Goal: Task Accomplishment & Management: Complete application form

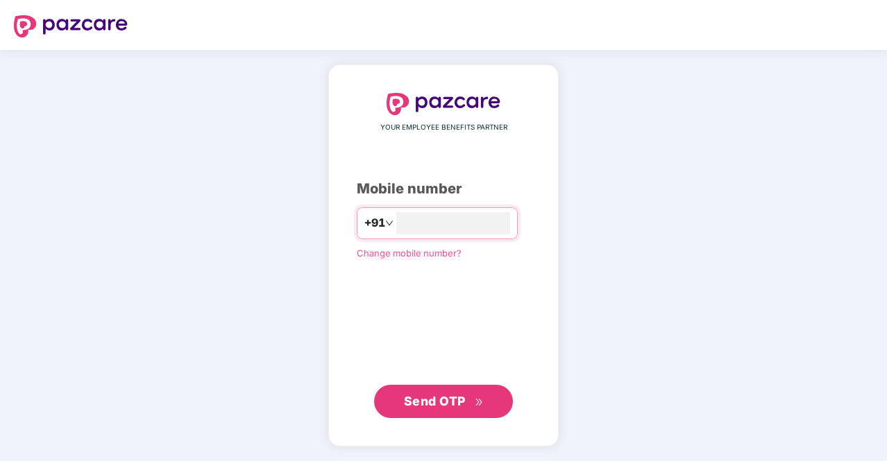
type input "**********"
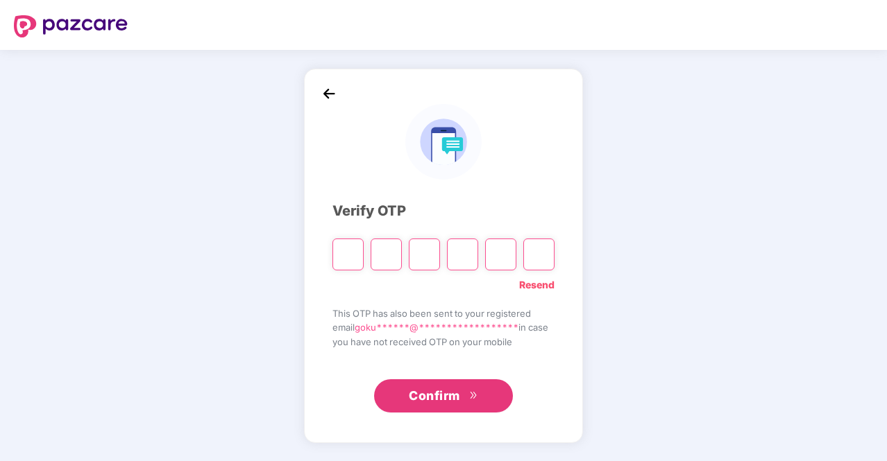
type input "*"
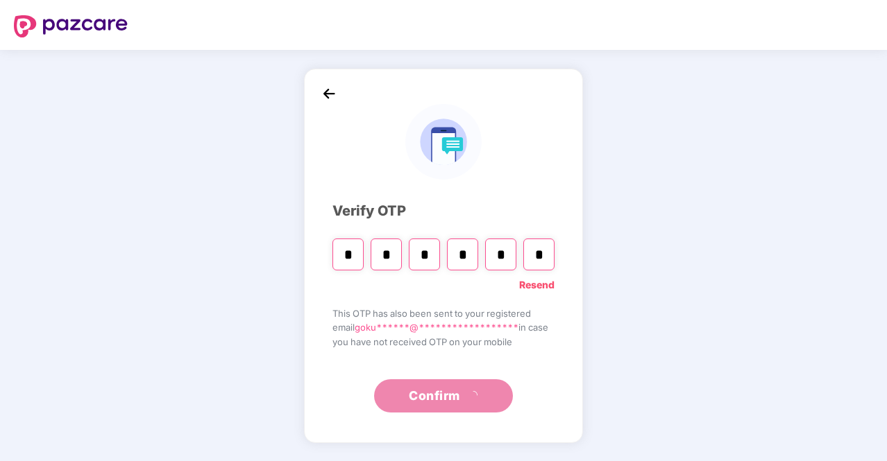
type input "*"
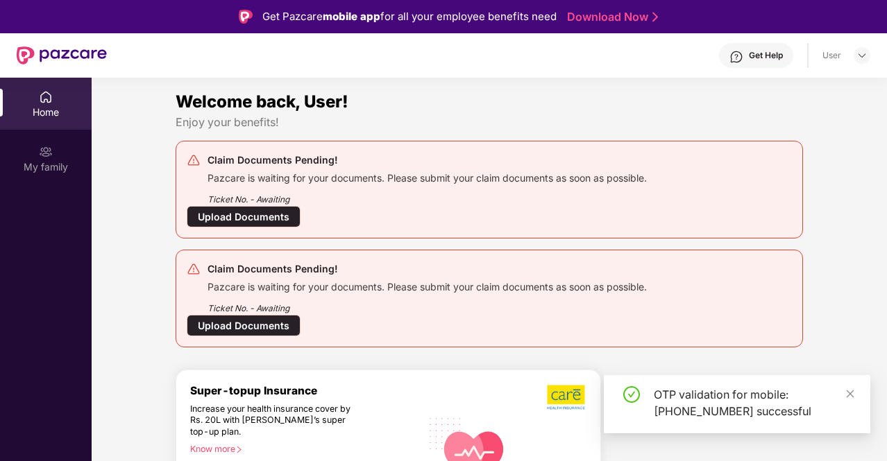
click at [279, 216] on div "Upload Documents" at bounding box center [244, 217] width 114 height 22
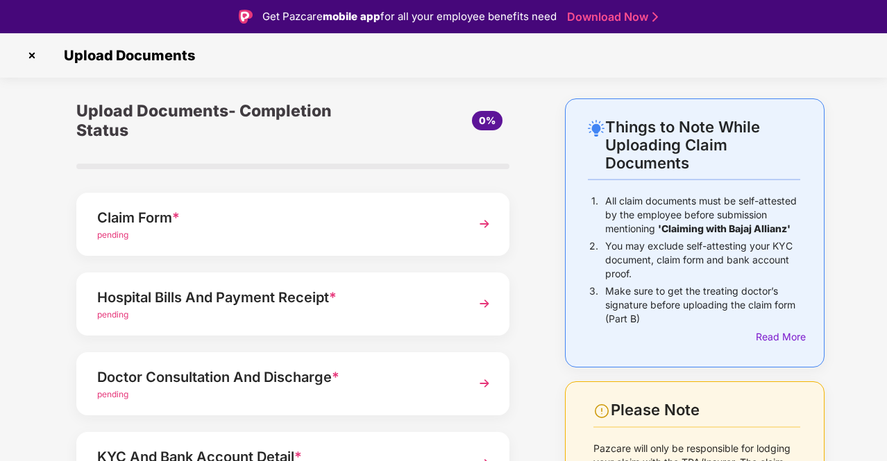
click at [375, 223] on div "Claim Form *" at bounding box center [276, 218] width 359 height 22
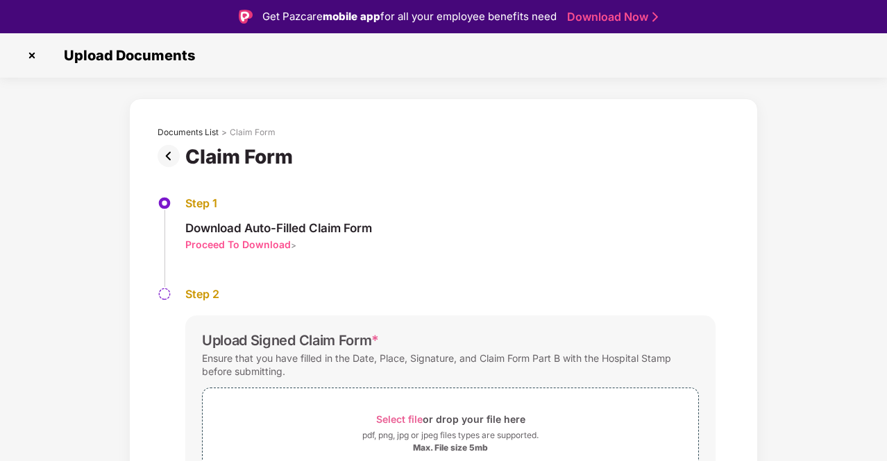
click at [165, 156] on img at bounding box center [171, 156] width 28 height 22
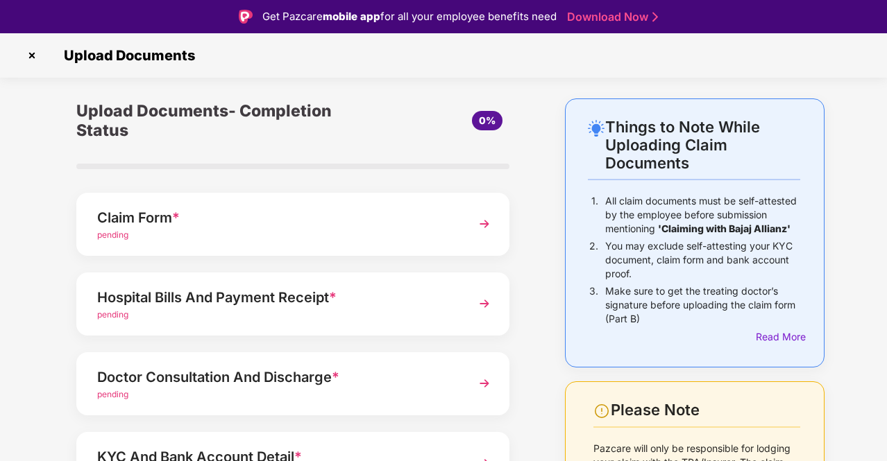
click at [30, 53] on img at bounding box center [32, 55] width 22 height 22
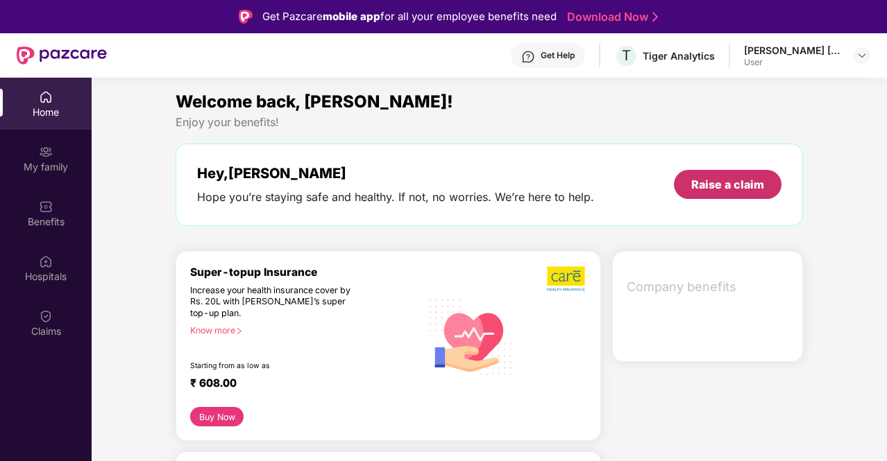
click at [713, 187] on div "Raise a claim" at bounding box center [727, 184] width 73 height 15
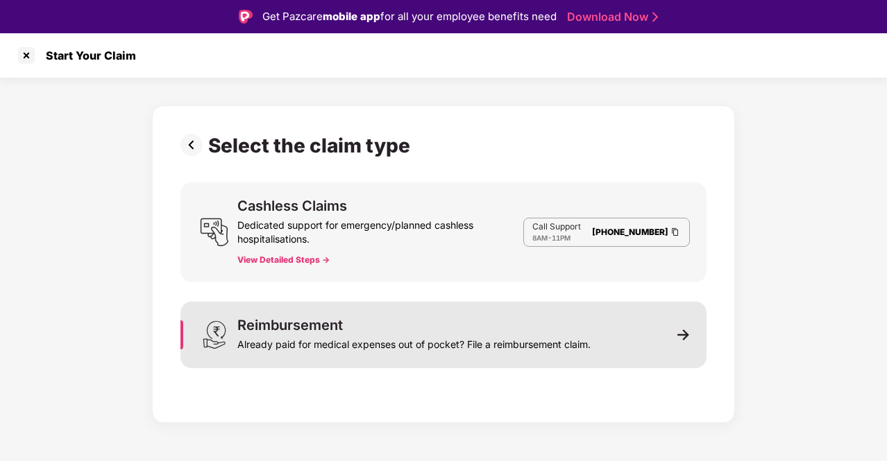
click at [314, 355] on div "Reimbursement Already paid for medical expenses out of pocket? File a reimburse…" at bounding box center [443, 335] width 526 height 67
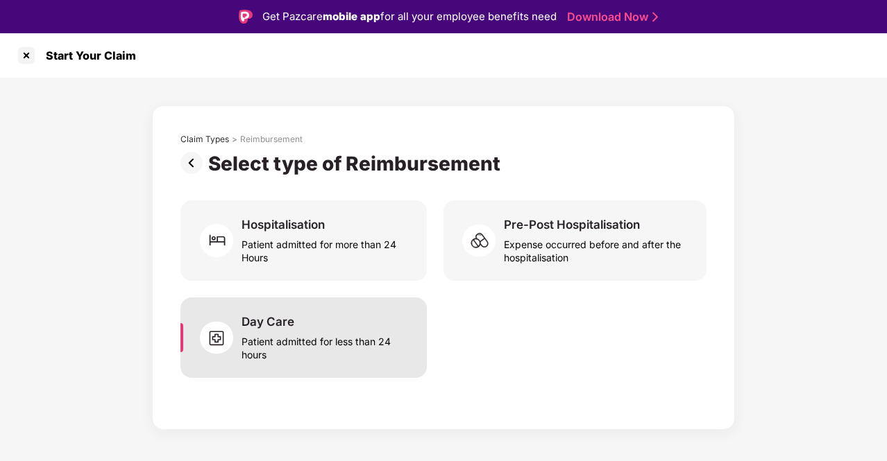
click at [318, 352] on div "Patient admitted for less than 24 hours" at bounding box center [325, 346] width 169 height 32
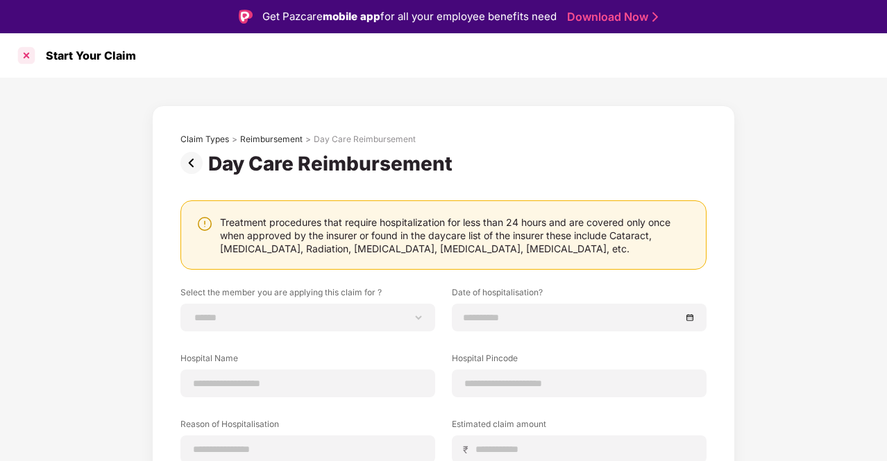
click at [31, 63] on div at bounding box center [26, 55] width 22 height 22
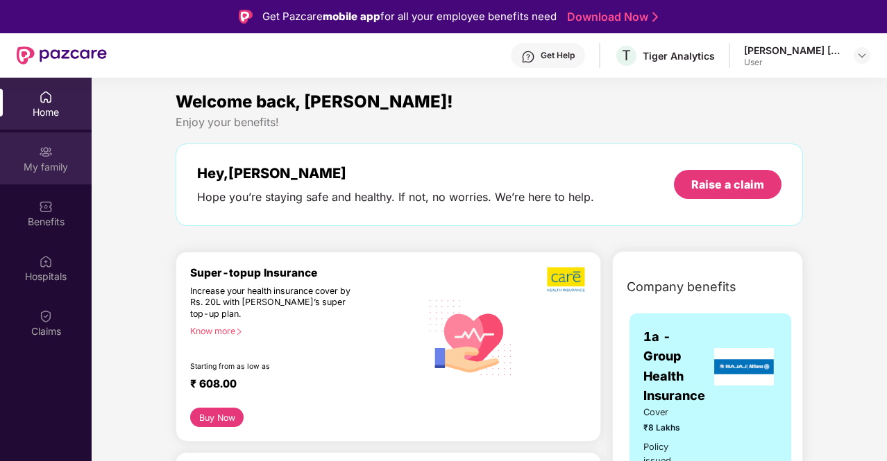
click at [61, 154] on div "My family" at bounding box center [46, 159] width 92 height 52
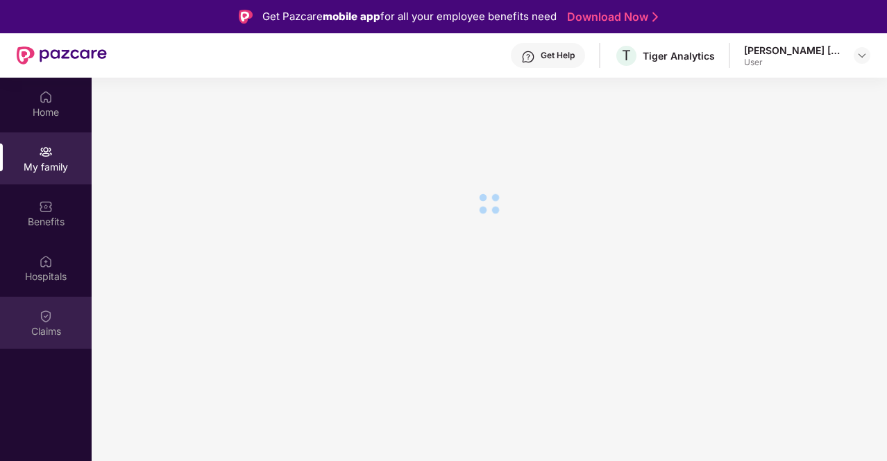
click at [61, 313] on div "Claims" at bounding box center [46, 323] width 92 height 52
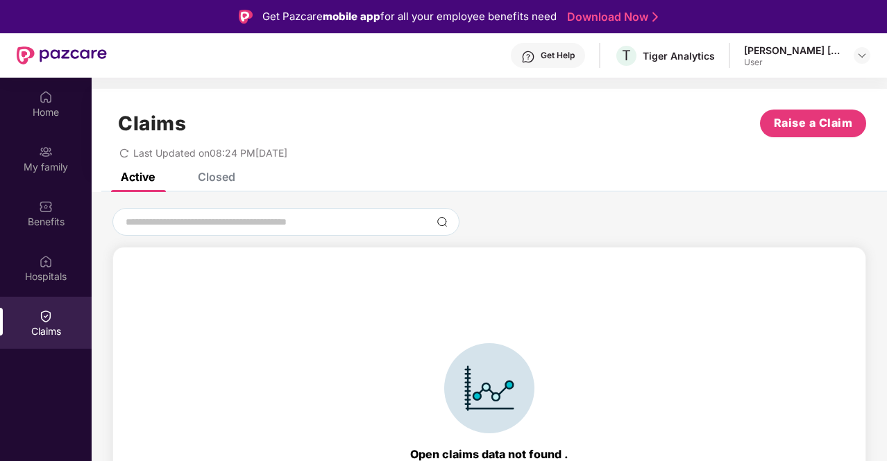
click at [219, 183] on div "Closed" at bounding box center [216, 177] width 37 height 14
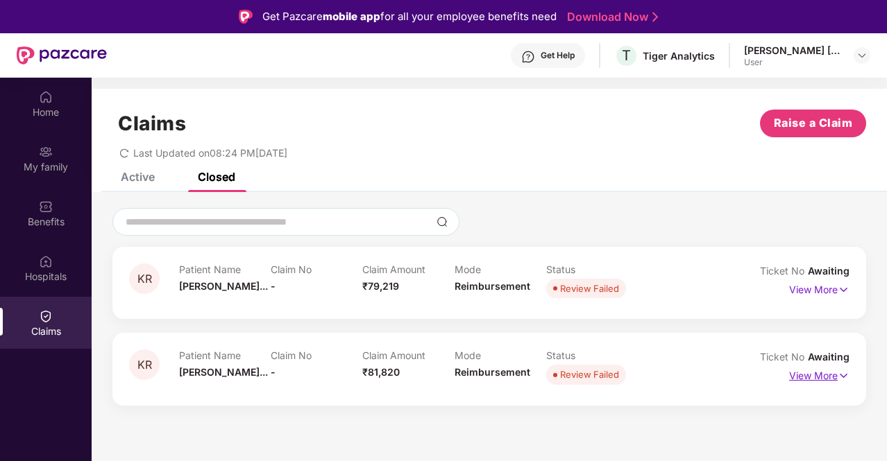
click at [831, 379] on p "View More" at bounding box center [819, 374] width 60 height 19
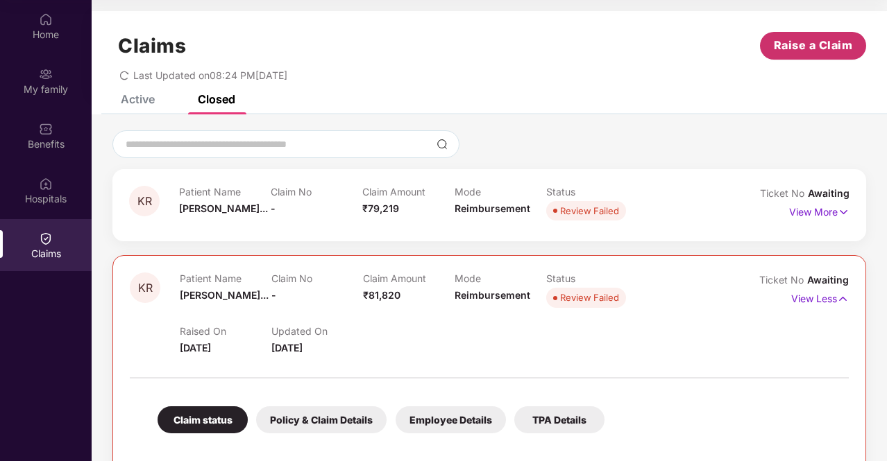
click at [805, 40] on span "Raise a Claim" at bounding box center [813, 45] width 79 height 17
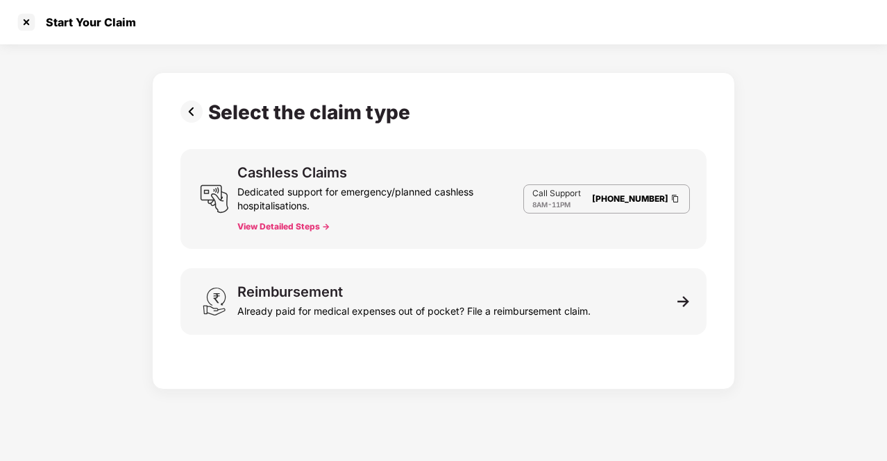
scroll to position [33, 0]
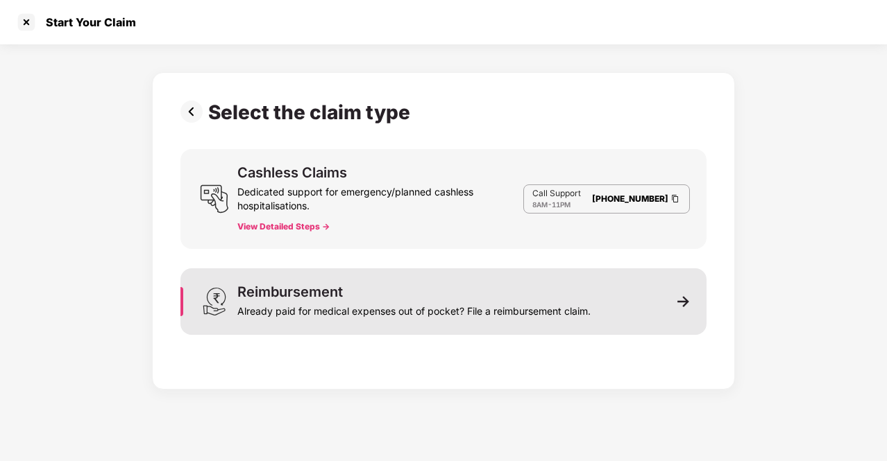
click at [426, 296] on div "Reimbursement Already paid for medical expenses out of pocket? File a reimburse…" at bounding box center [413, 301] width 353 height 33
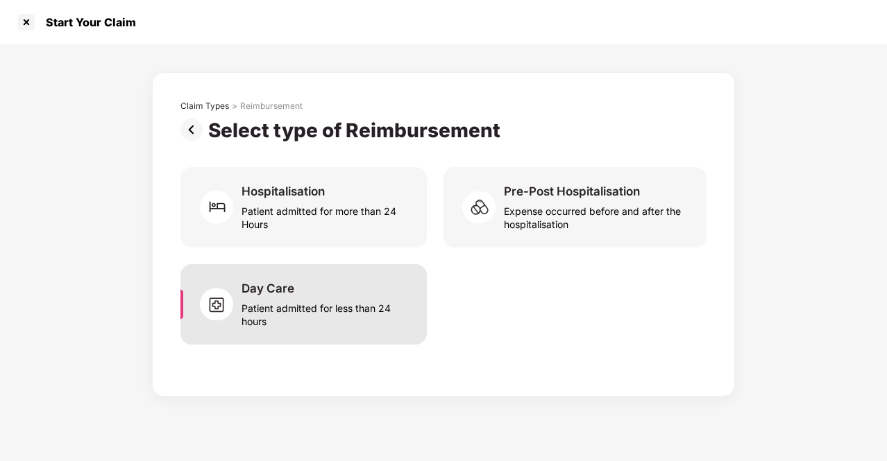
click at [332, 292] on div "Day Care Patient admitted for less than 24 hours" at bounding box center [325, 304] width 169 height 47
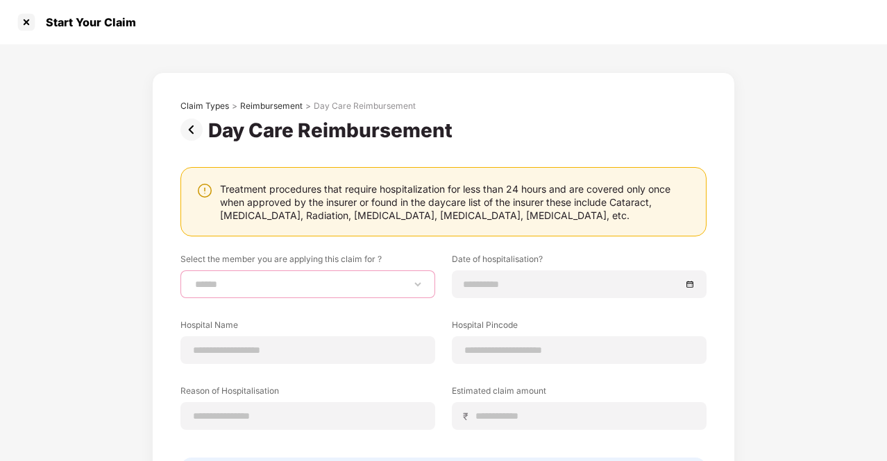
click at [319, 281] on select "**********" at bounding box center [307, 284] width 231 height 11
select select "**********"
click at [192, 279] on select "**********" at bounding box center [307, 284] width 231 height 11
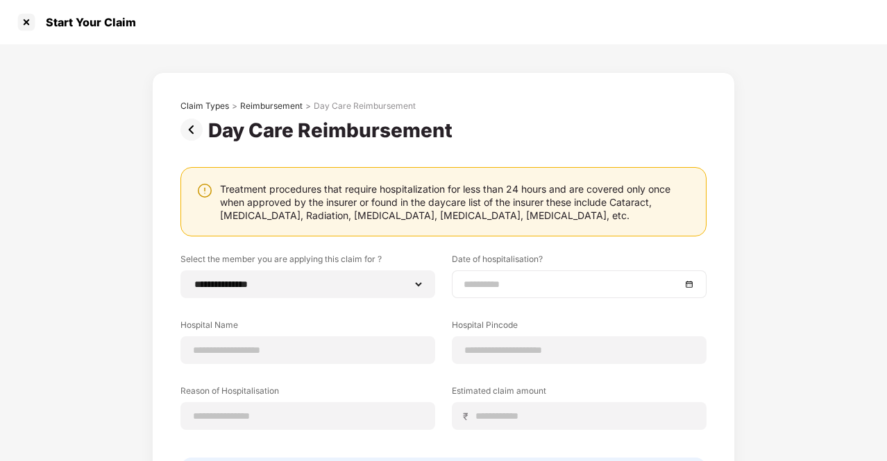
click at [530, 287] on input at bounding box center [571, 284] width 217 height 15
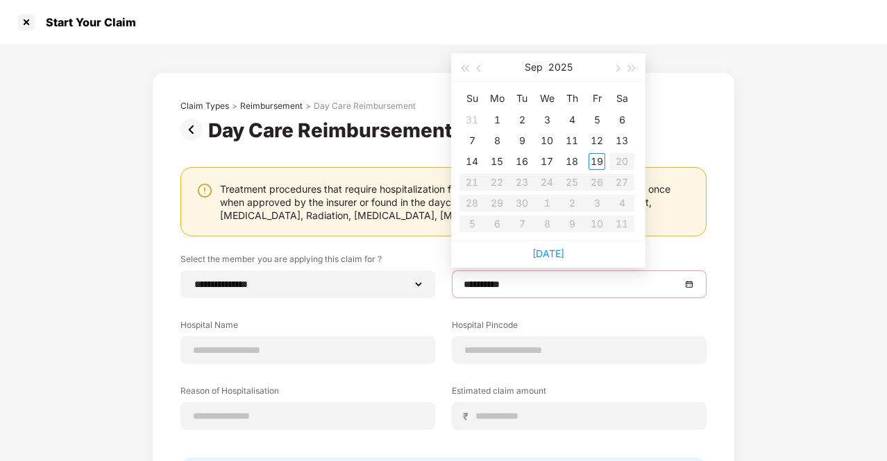
type input "**********"
click at [481, 67] on span "button" at bounding box center [480, 68] width 7 height 7
type input "**********"
click at [619, 201] on div "30" at bounding box center [621, 203] width 17 height 17
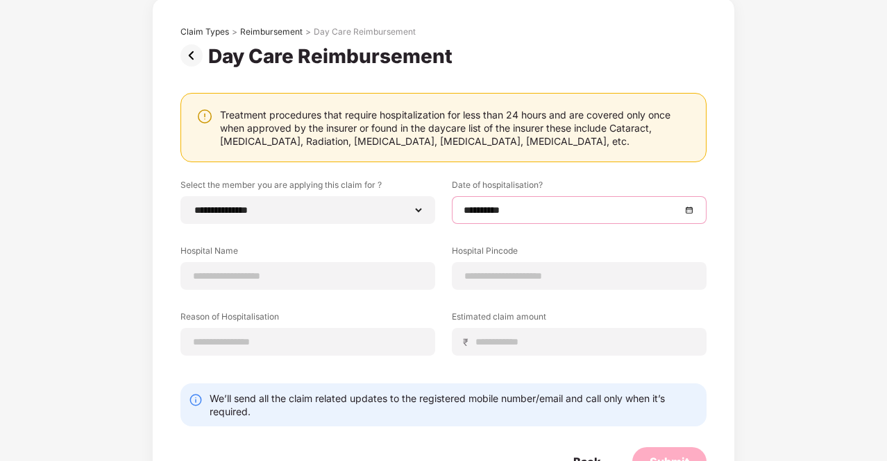
scroll to position [123, 0]
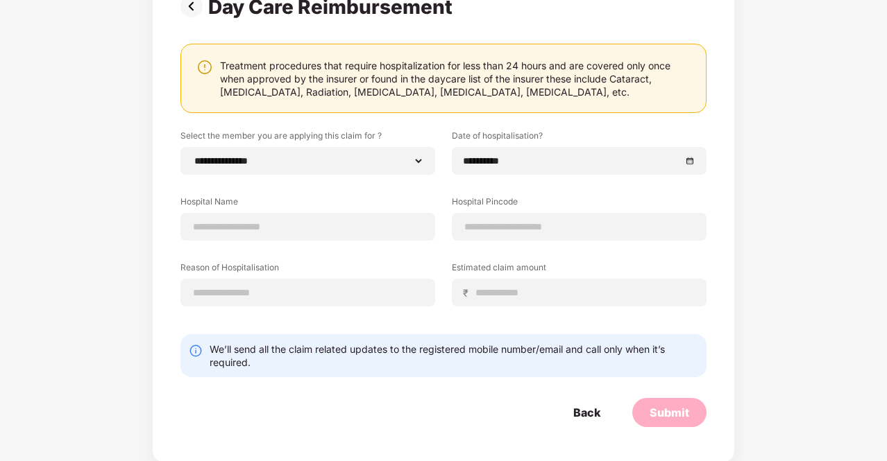
click at [304, 205] on label "Hospital Name" at bounding box center [307, 204] width 255 height 17
click at [311, 220] on input at bounding box center [307, 227] width 231 height 15
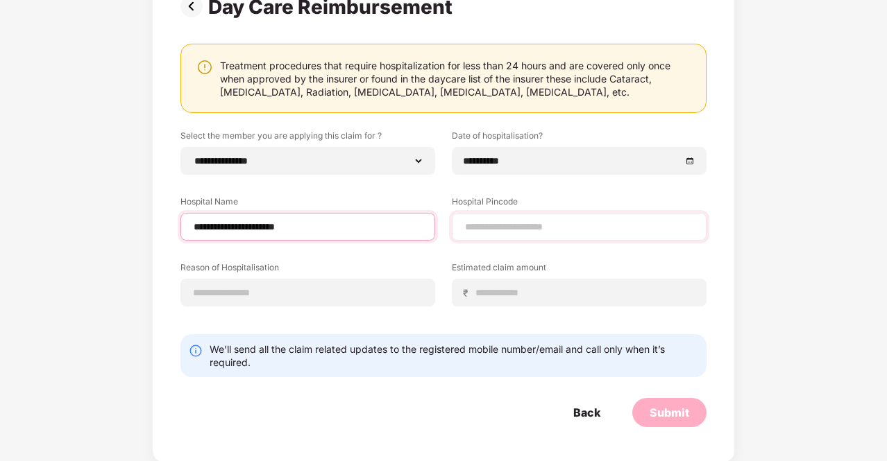
type input "**********"
click at [524, 230] on input at bounding box center [578, 227] width 231 height 15
type input "******"
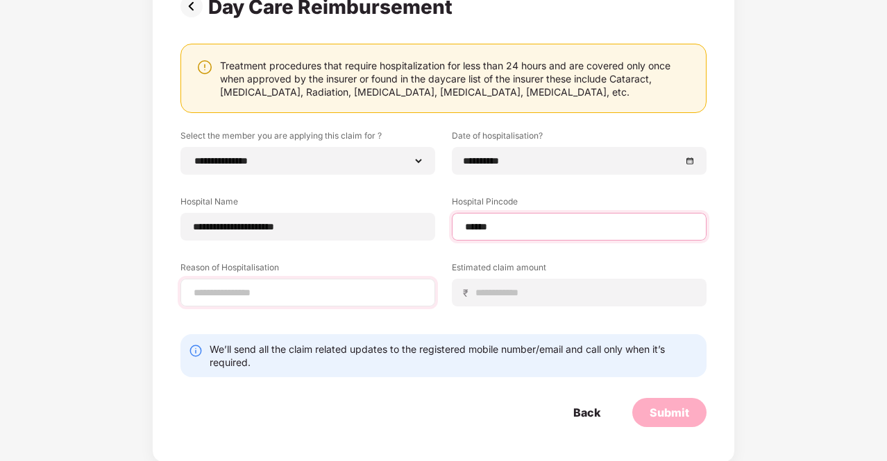
select select "**********"
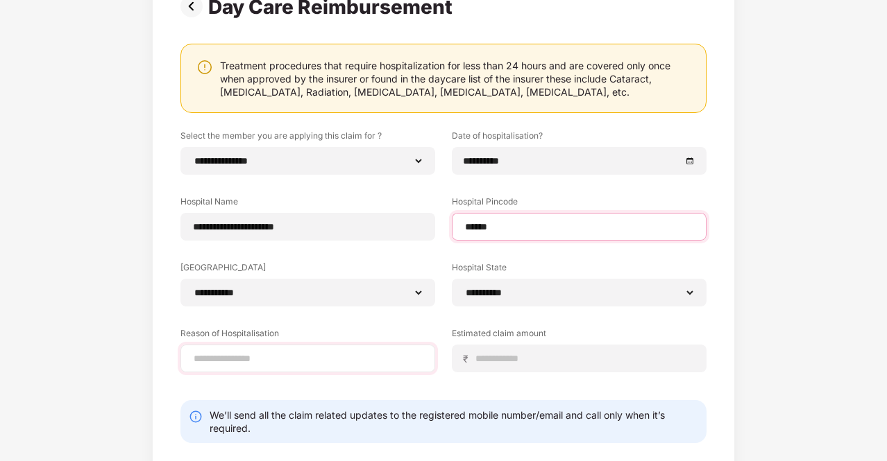
type input "******"
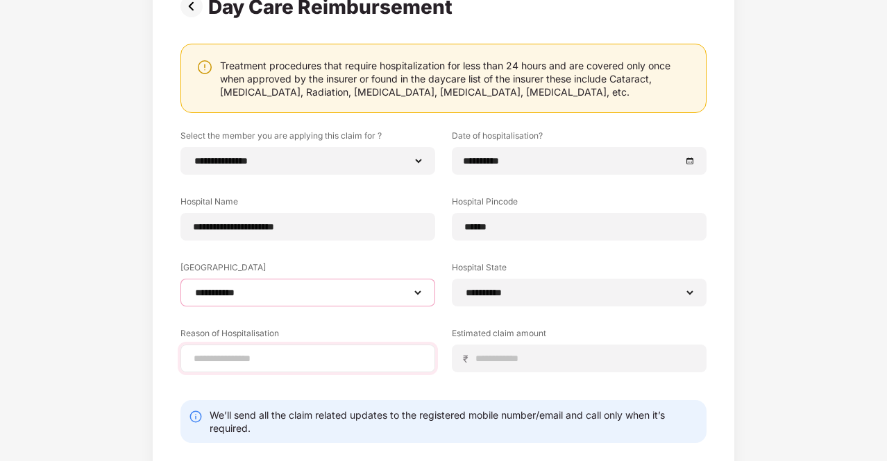
click at [379, 287] on select "**********" at bounding box center [307, 292] width 231 height 11
click at [192, 287] on select "**********" at bounding box center [307, 292] width 231 height 11
click at [338, 357] on input at bounding box center [307, 359] width 231 height 15
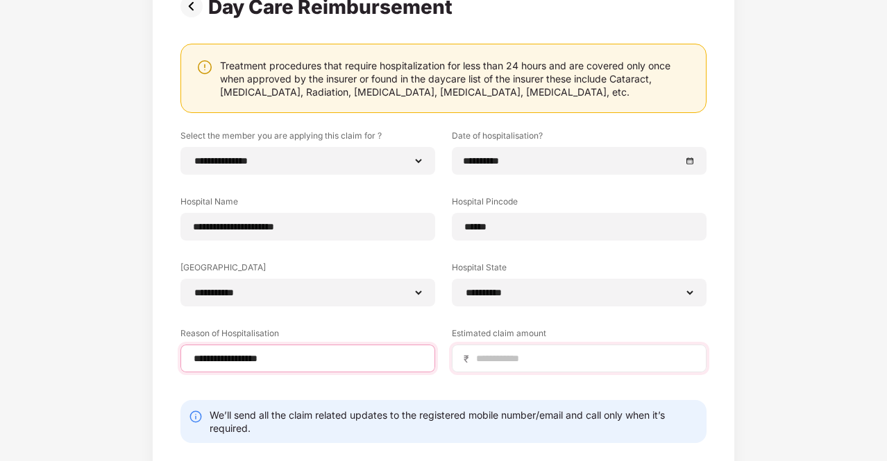
type input "**********"
click at [546, 352] on input at bounding box center [585, 359] width 220 height 15
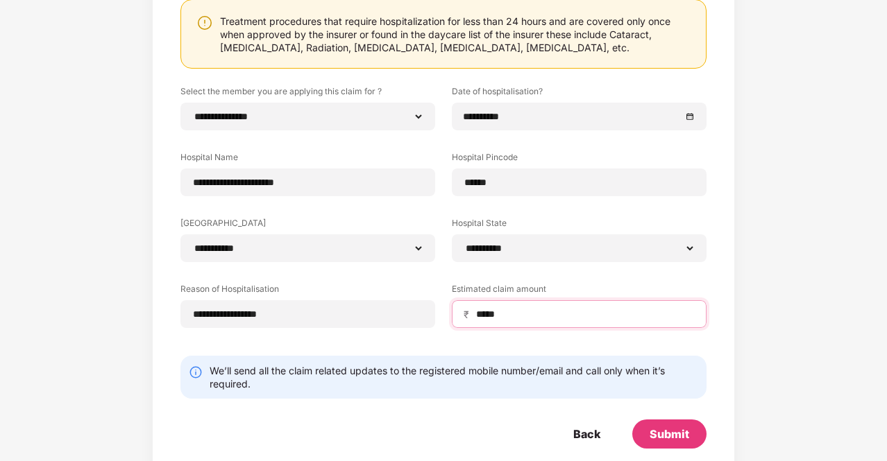
scroll to position [189, 0]
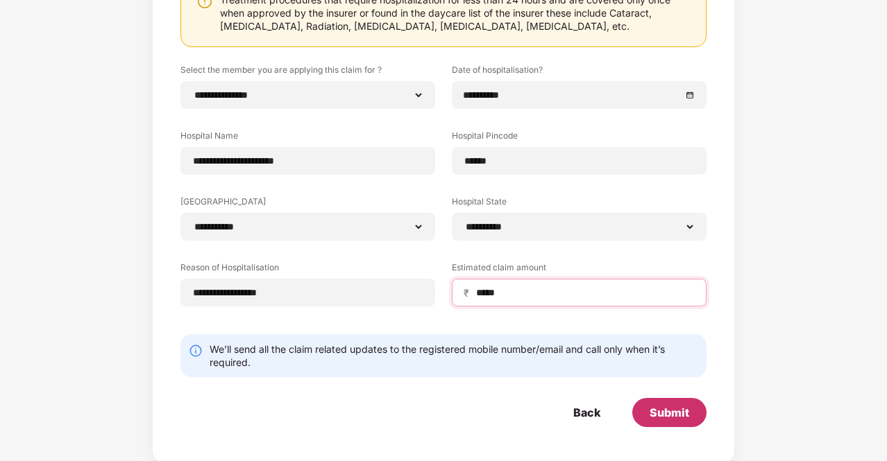
type input "*****"
click at [655, 405] on div "Submit" at bounding box center [669, 412] width 40 height 15
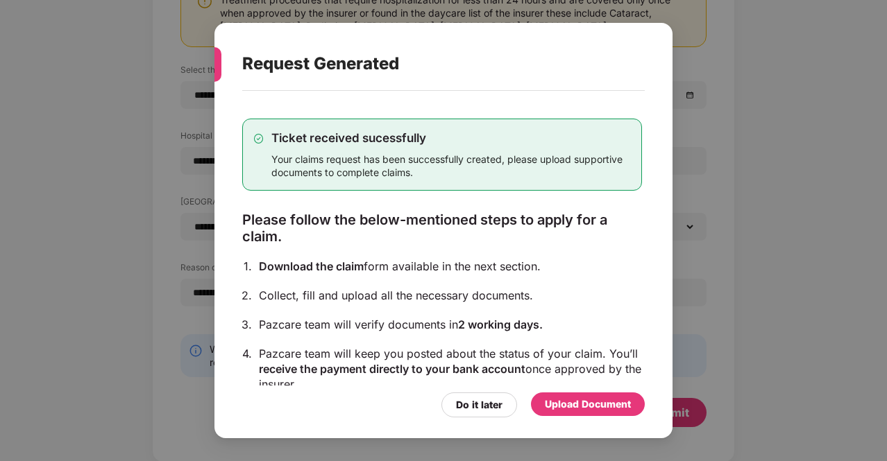
click at [609, 405] on div "Upload Document" at bounding box center [588, 404] width 86 height 15
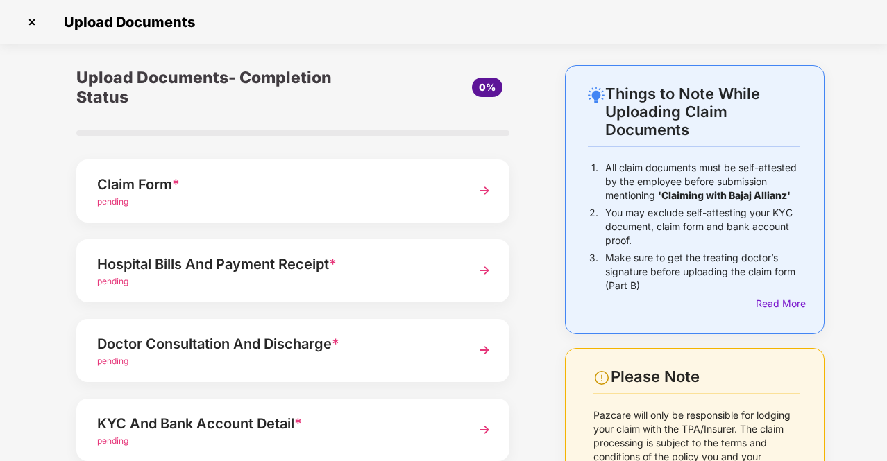
click at [261, 183] on div "Claim Form *" at bounding box center [276, 184] width 359 height 22
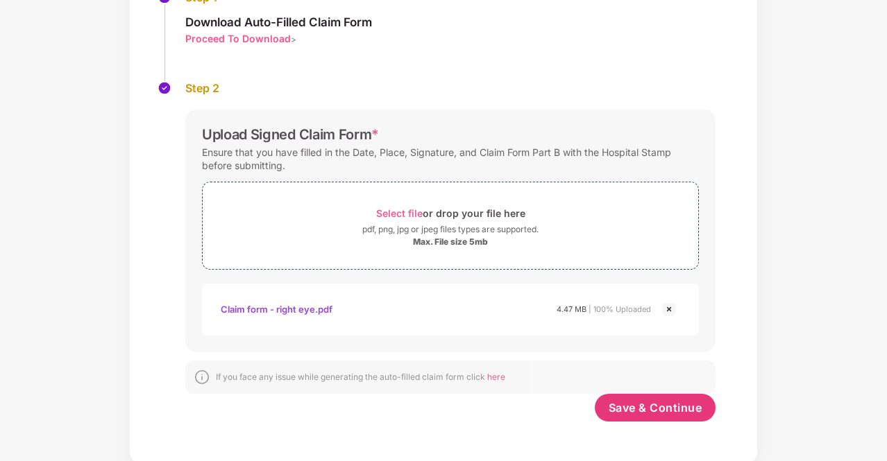
scroll to position [174, 0]
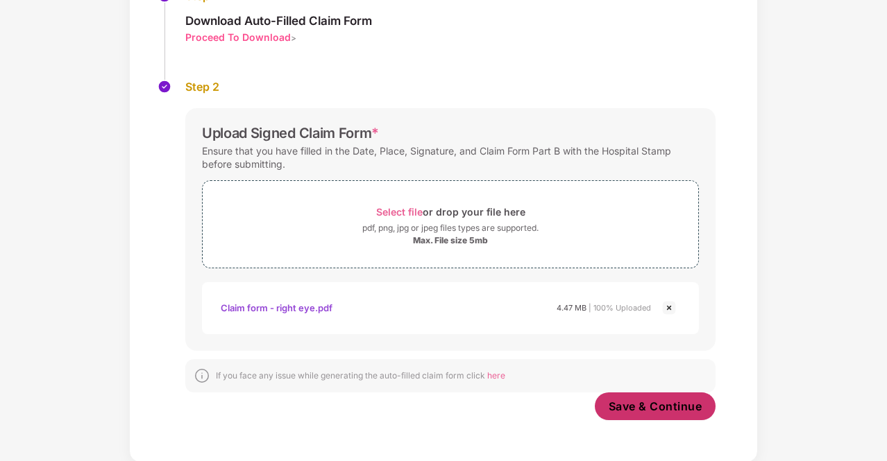
click at [638, 399] on span "Save & Continue" at bounding box center [655, 406] width 94 height 15
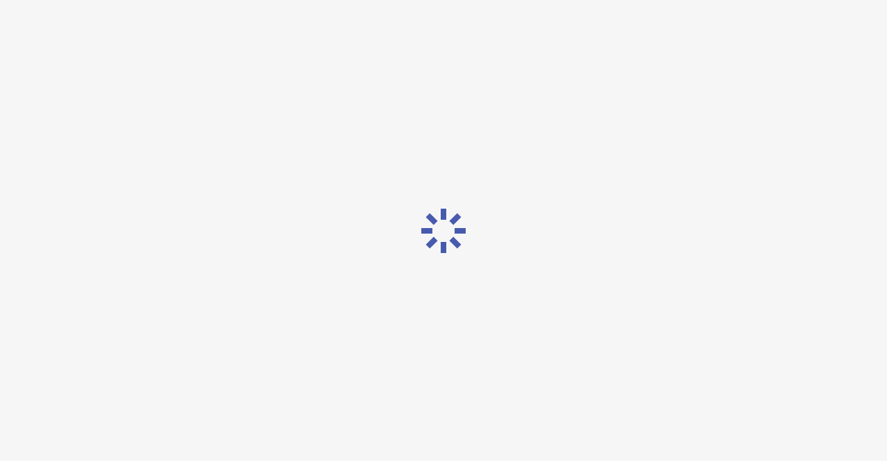
scroll to position [0, 0]
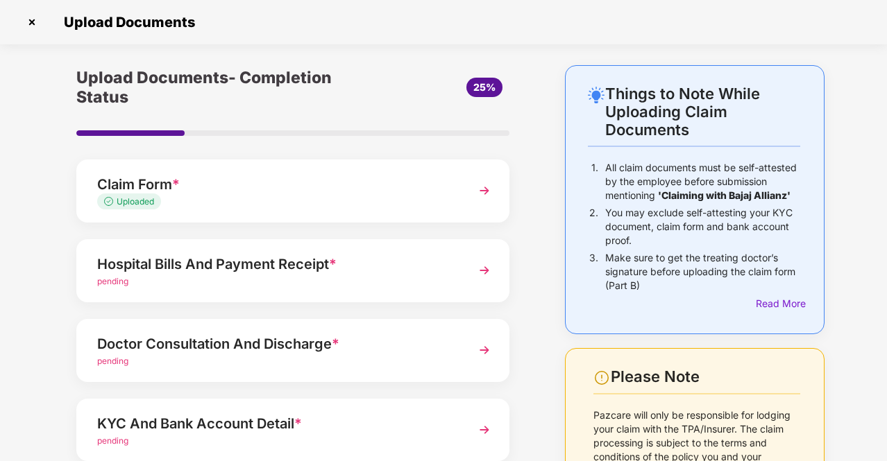
click at [355, 276] on div "pending" at bounding box center [276, 281] width 359 height 13
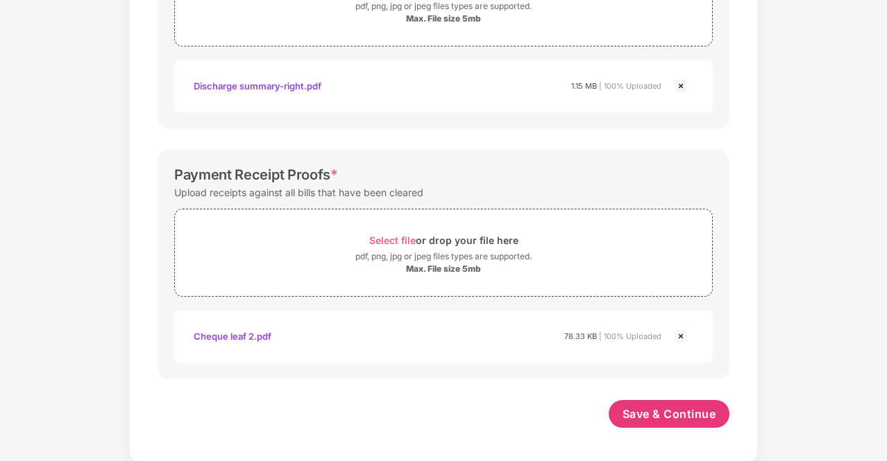
scroll to position [577, 0]
click at [678, 337] on img at bounding box center [680, 336] width 17 height 17
click at [666, 417] on span "Save & Continue" at bounding box center [669, 414] width 94 height 15
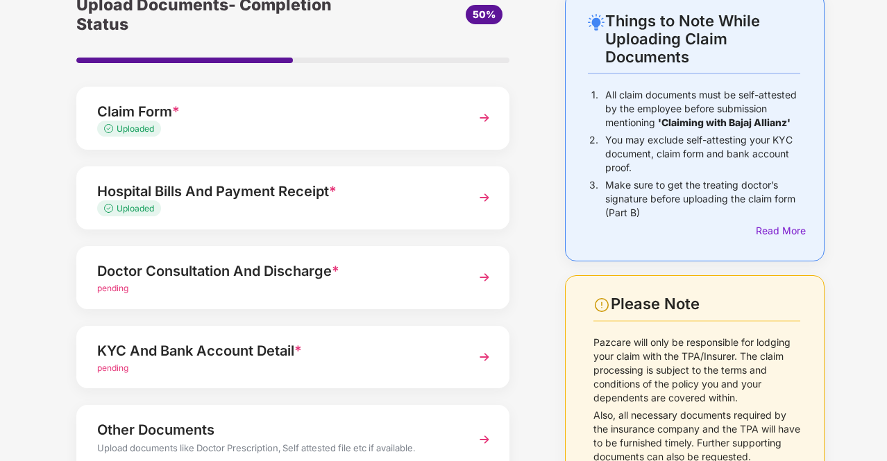
scroll to position [139, 0]
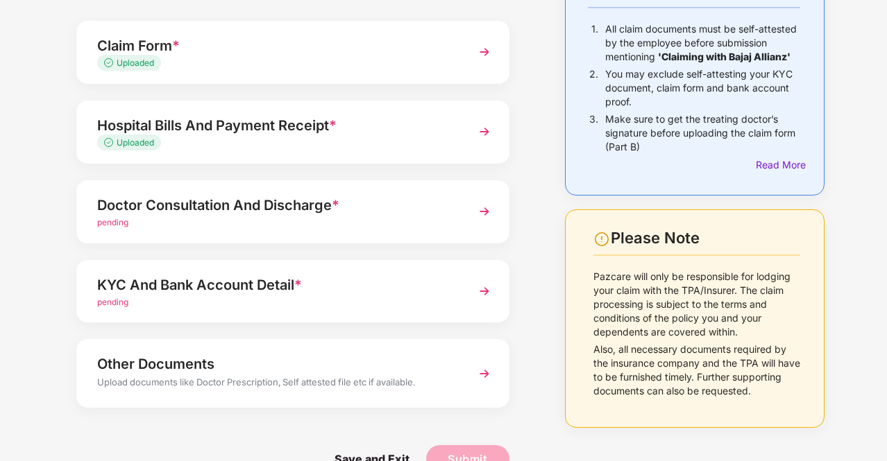
click at [262, 222] on div "pending" at bounding box center [276, 222] width 359 height 13
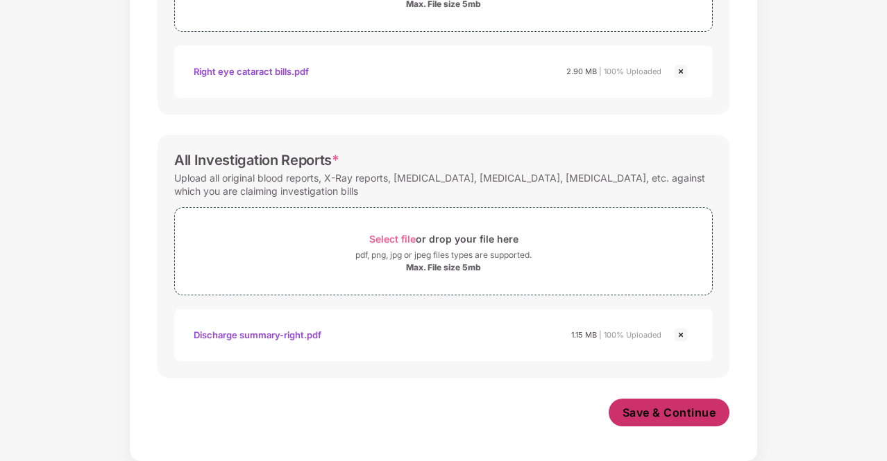
scroll to position [511, 0]
click at [636, 409] on span "Save & Continue" at bounding box center [669, 414] width 94 height 15
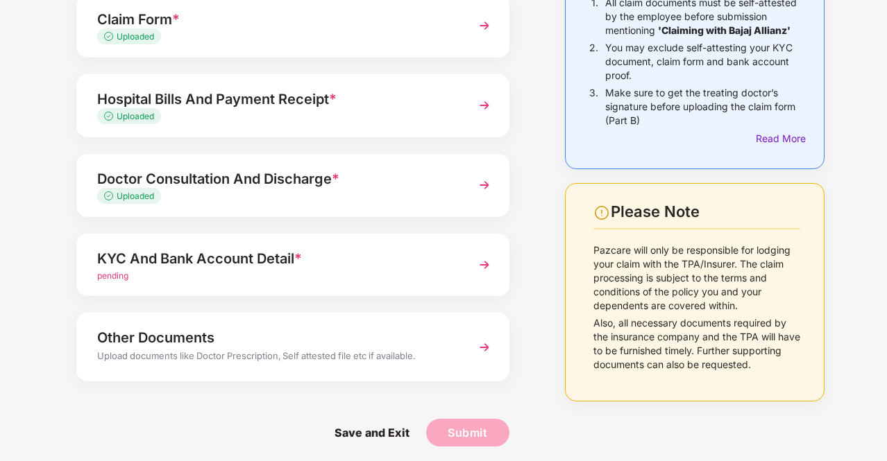
scroll to position [171, 0]
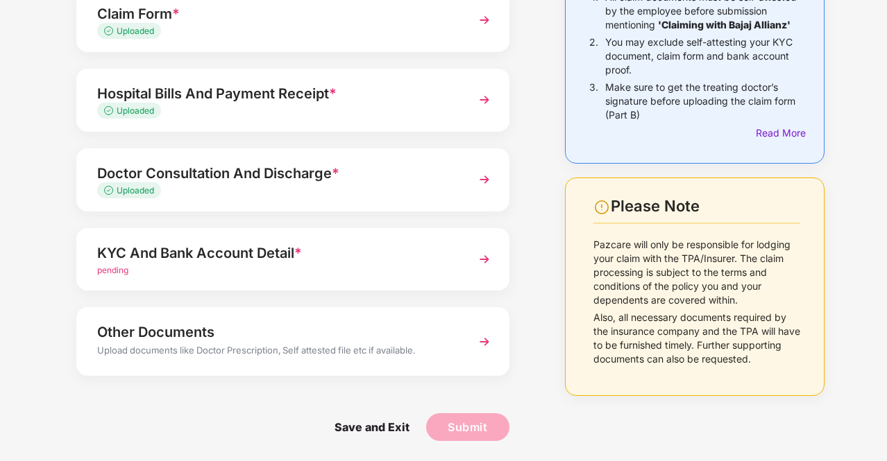
click at [268, 270] on div "pending" at bounding box center [276, 270] width 359 height 13
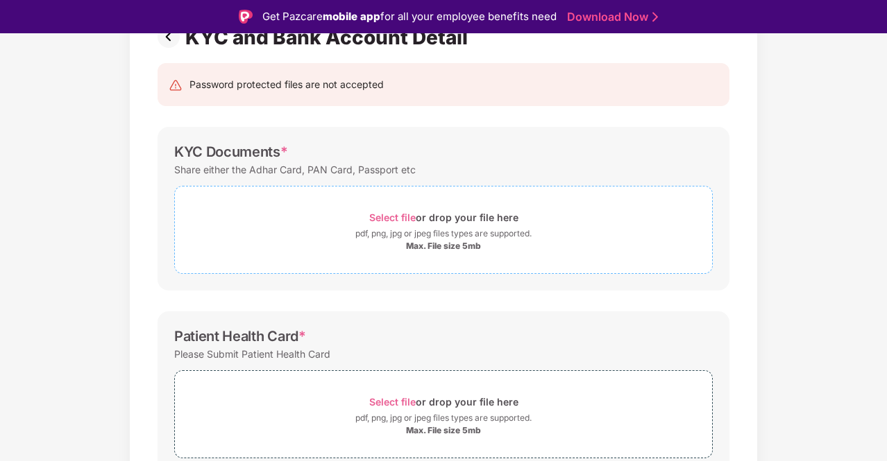
scroll to position [69, 0]
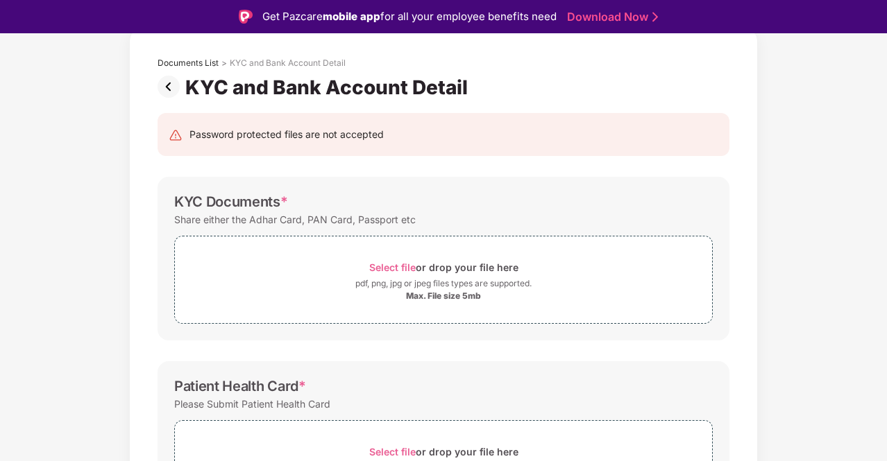
click at [867, 173] on div "Documents List > KYC and Bank Account Detail KYC and Bank Account Detail Passwo…" at bounding box center [443, 452] width 887 height 846
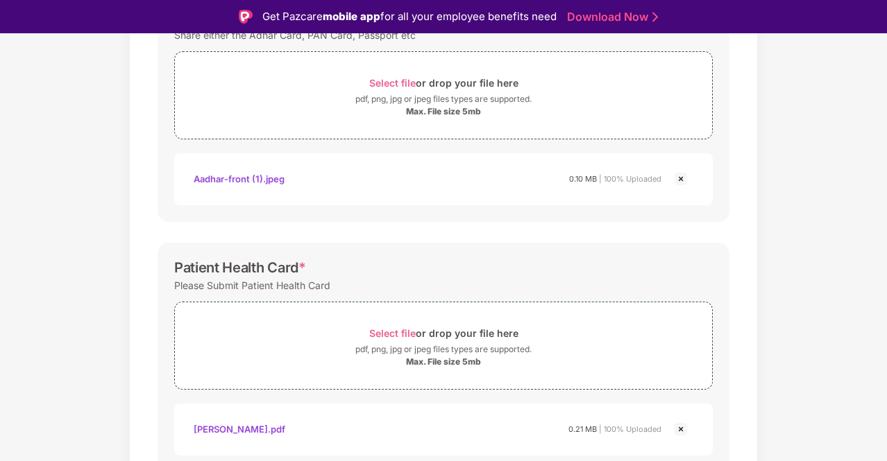
scroll to position [232, 0]
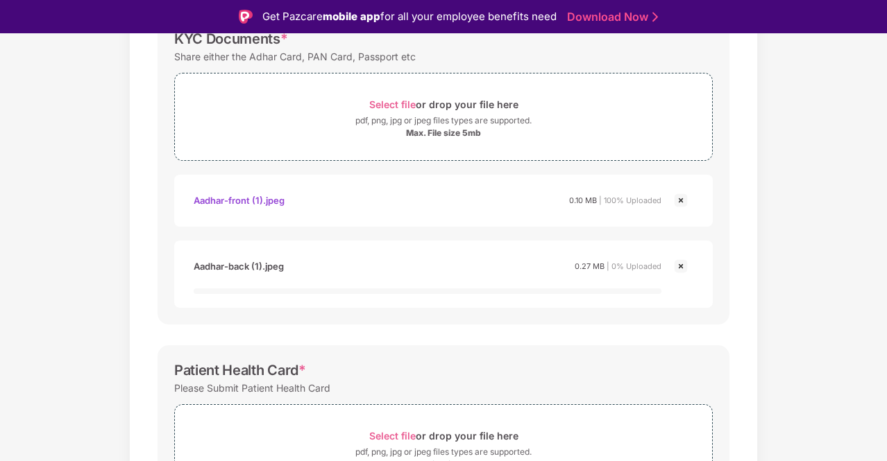
click at [839, 146] on div "Documents List > KYC and Bank Account Detail KYC and Bank Account Detail Passwo…" at bounding box center [443, 387] width 887 height 1043
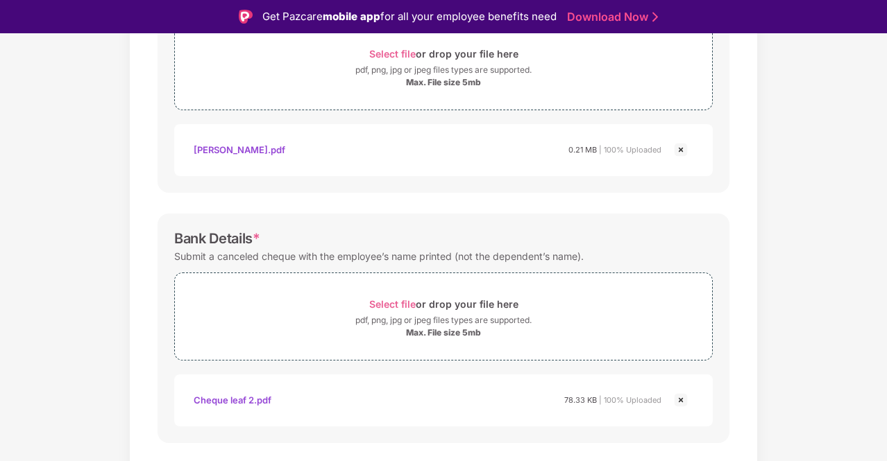
scroll to position [630, 0]
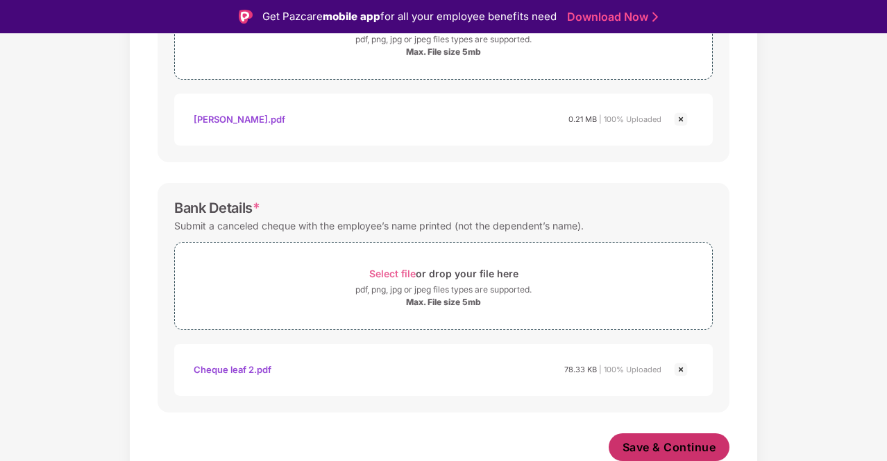
click at [690, 447] on span "Save & Continue" at bounding box center [669, 447] width 94 height 15
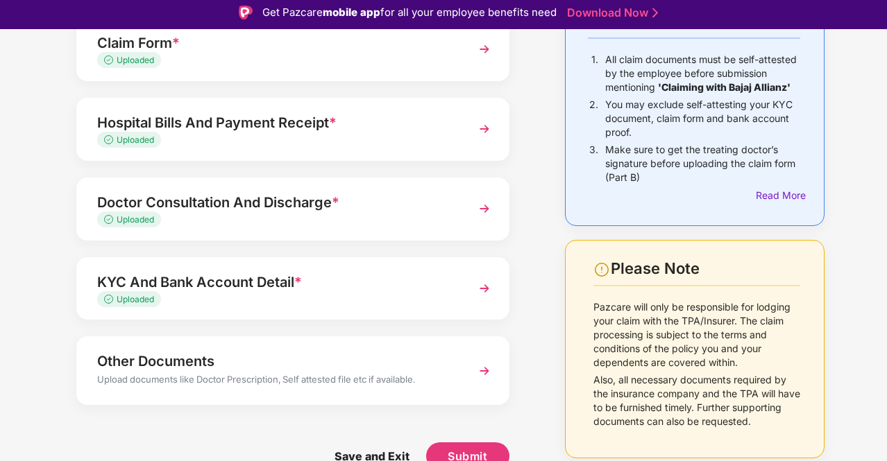
scroll to position [33, 0]
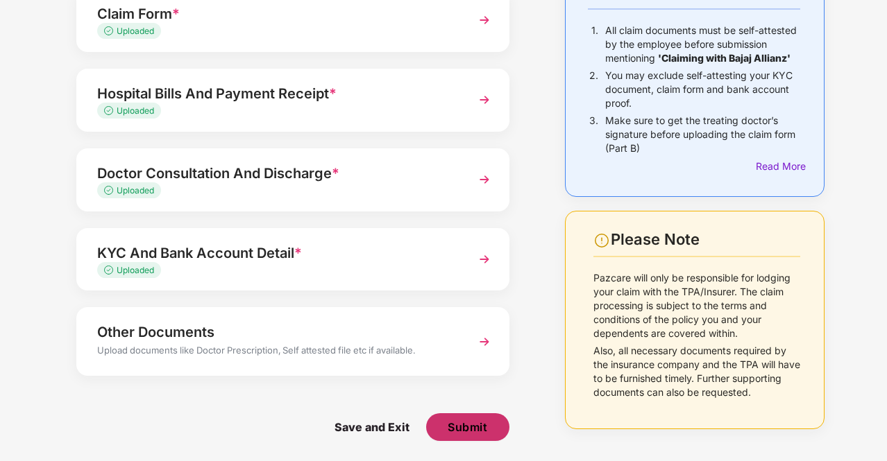
click at [448, 424] on span "Submit" at bounding box center [467, 427] width 40 height 15
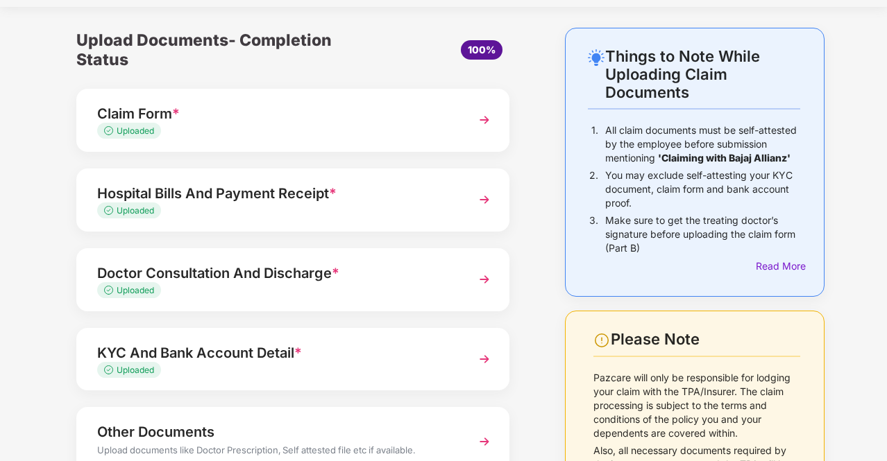
scroll to position [0, 0]
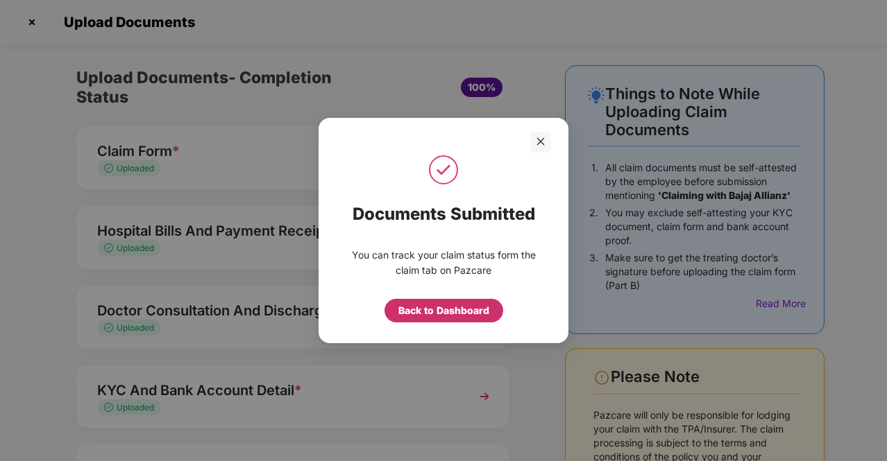
click at [431, 310] on div "Back to Dashboard" at bounding box center [443, 310] width 91 height 15
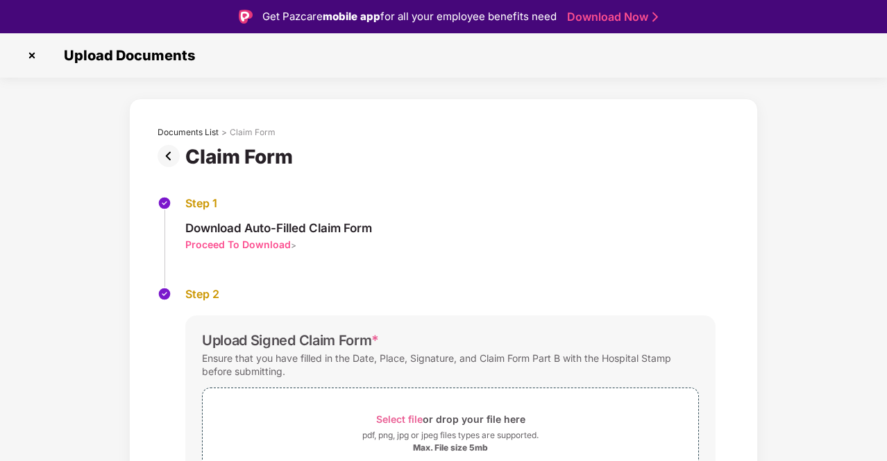
click at [31, 56] on img at bounding box center [32, 55] width 22 height 22
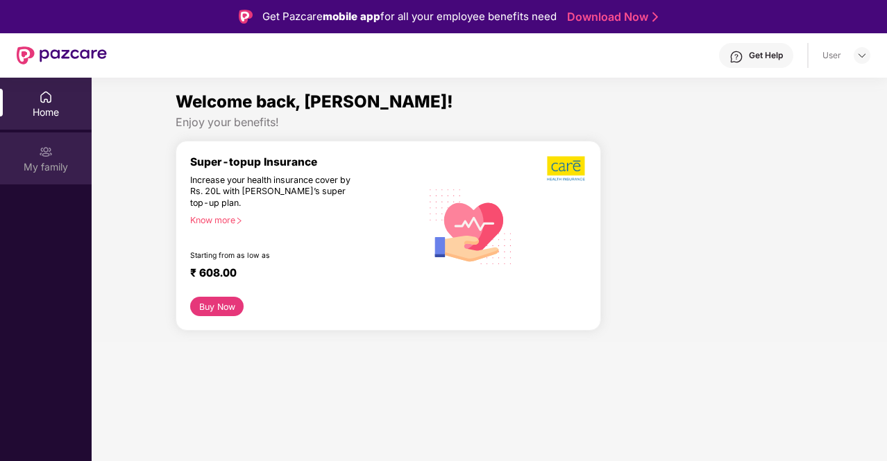
click at [36, 159] on div "My family" at bounding box center [46, 159] width 92 height 52
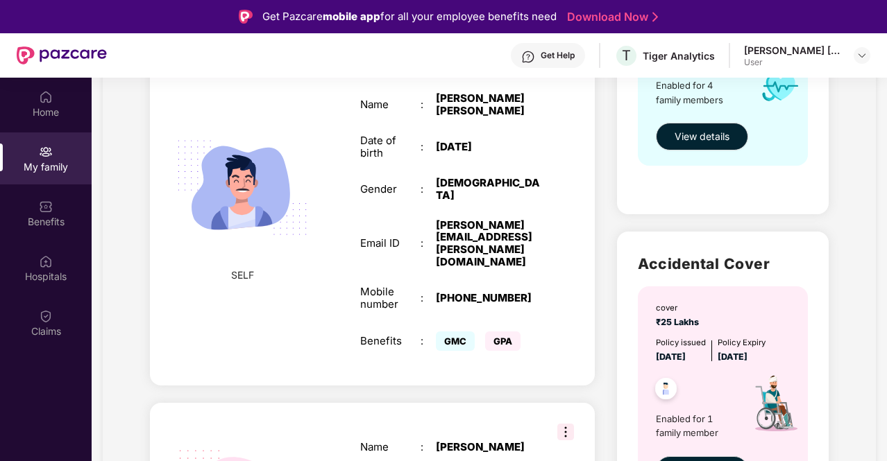
scroll to position [486, 0]
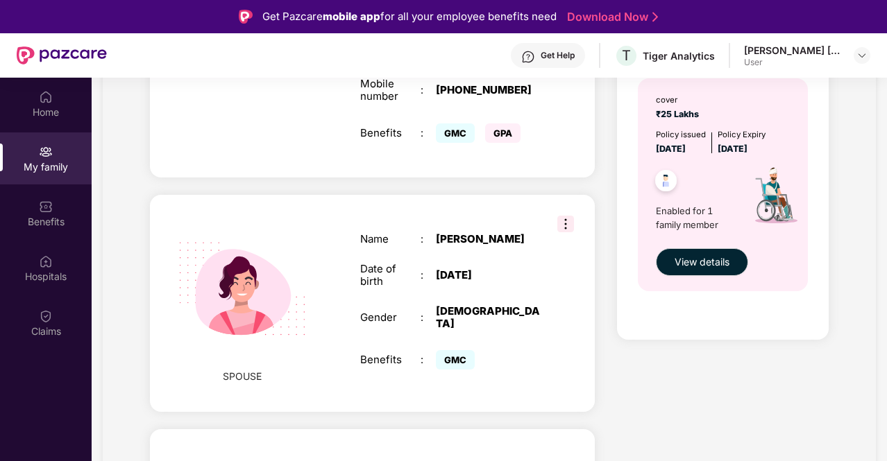
click at [562, 216] on img at bounding box center [565, 224] width 17 height 17
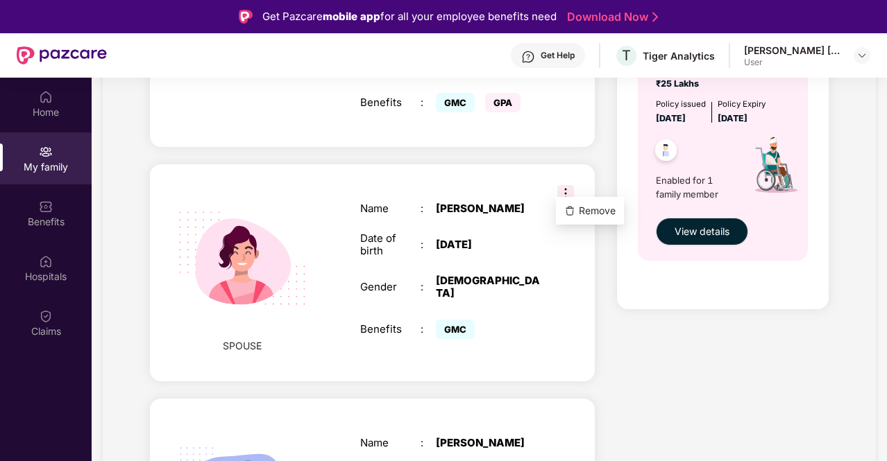
scroll to position [555, 0]
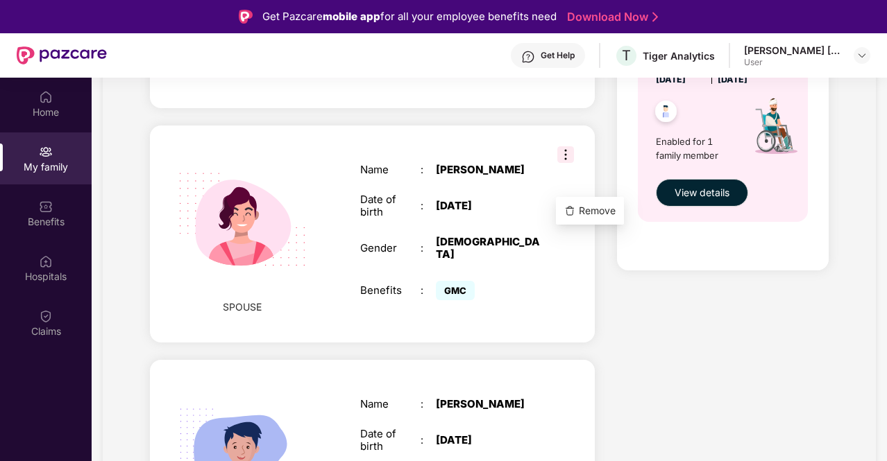
click at [323, 287] on div "SPOUSE Name : Krupa Ramanujan Date of birth : 25 Oct 1989 Gender : FEMALE Benef…" at bounding box center [372, 234] width 445 height 217
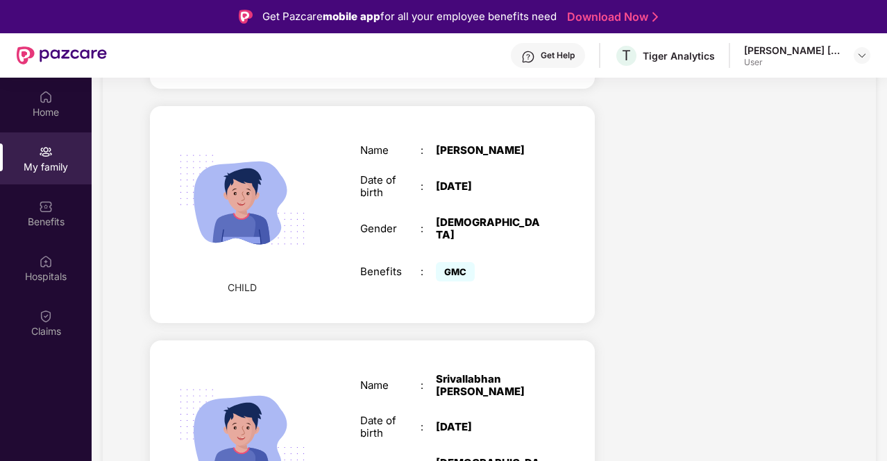
scroll to position [846, 0]
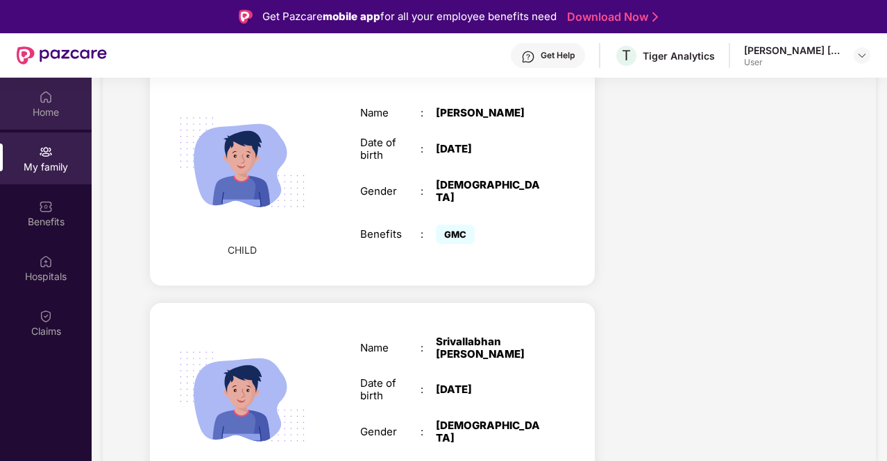
click at [62, 108] on div "Home" at bounding box center [46, 112] width 92 height 14
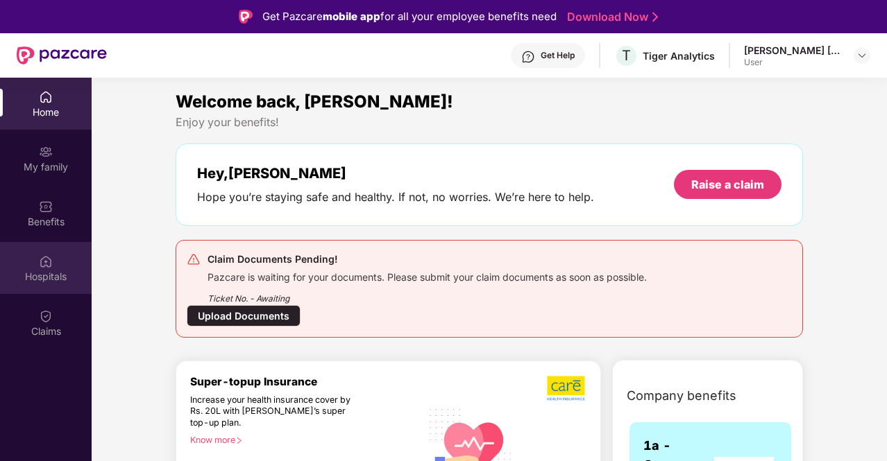
click at [44, 278] on div "Hospitals" at bounding box center [46, 277] width 92 height 14
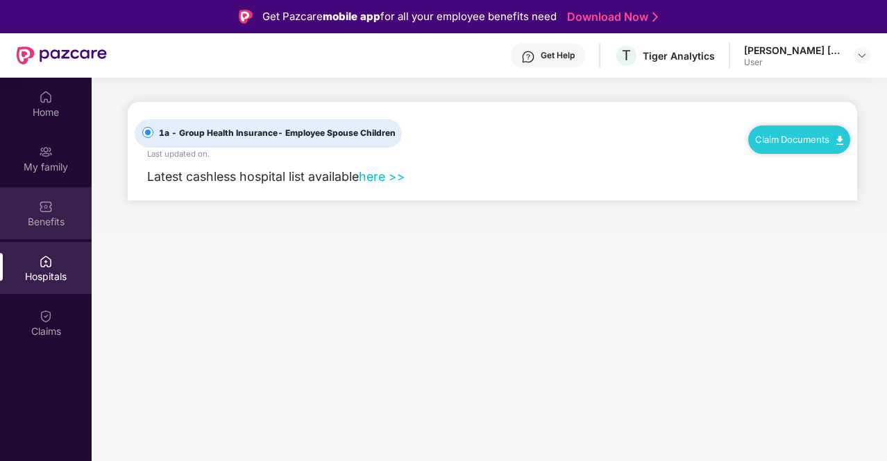
click at [47, 230] on div "Benefits" at bounding box center [46, 213] width 92 height 52
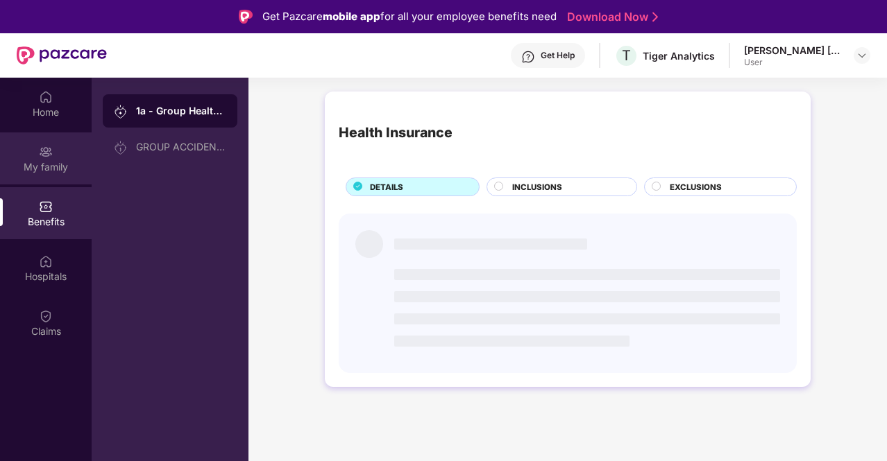
click at [56, 175] on div "My family" at bounding box center [46, 159] width 92 height 52
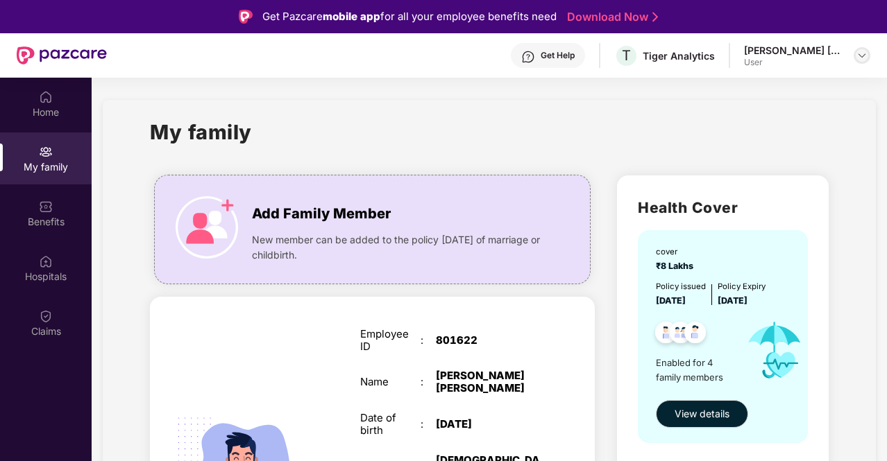
click at [860, 58] on img at bounding box center [861, 55] width 11 height 11
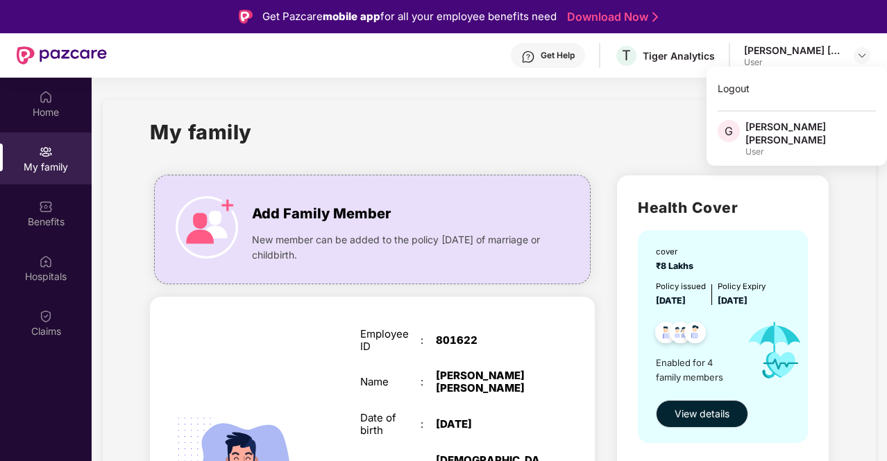
click at [534, 126] on div "My family" at bounding box center [489, 141] width 678 height 48
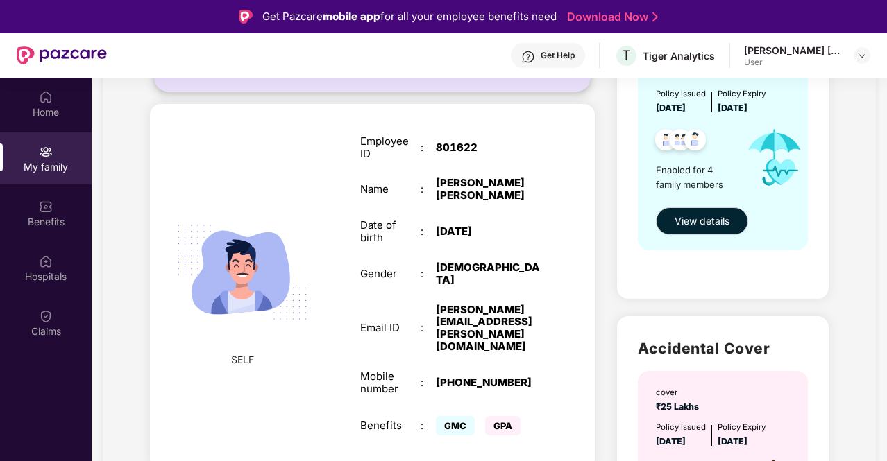
scroll to position [347, 0]
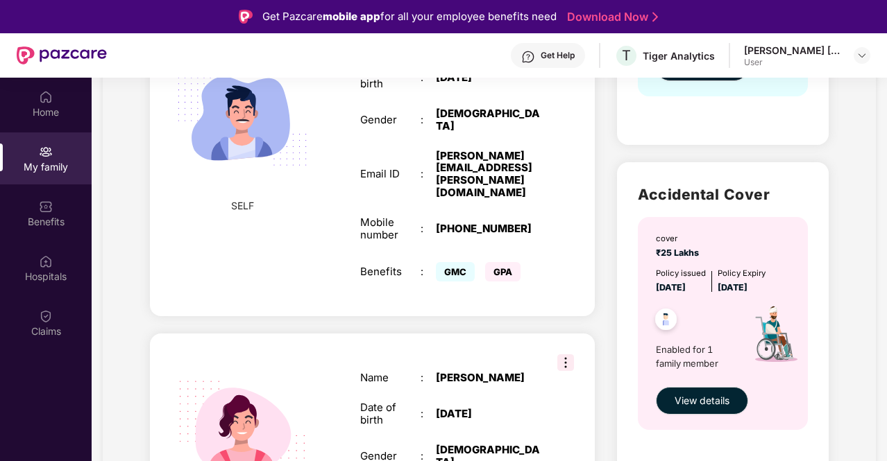
click at [569, 355] on img at bounding box center [565, 363] width 17 height 17
click at [336, 334] on div "SPOUSE Name : Krupa Ramanujan Date of birth : 25 Oct 1989 Gender : FEMALE Benef…" at bounding box center [372, 442] width 445 height 217
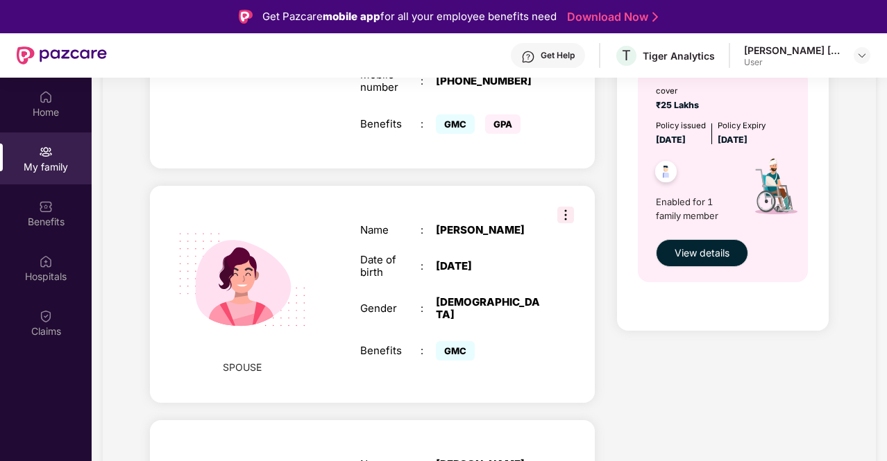
scroll to position [555, 0]
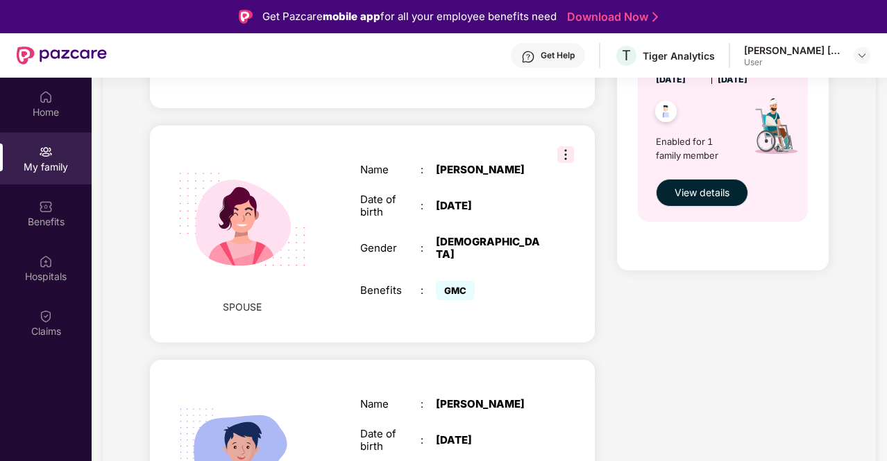
click at [436, 267] on div "Name : Krupa Ramanujan Date of birth : 25 Oct 1989 Gender : FEMALE Benefits : G…" at bounding box center [450, 233] width 208 height 175
click at [246, 220] on img at bounding box center [242, 219] width 160 height 160
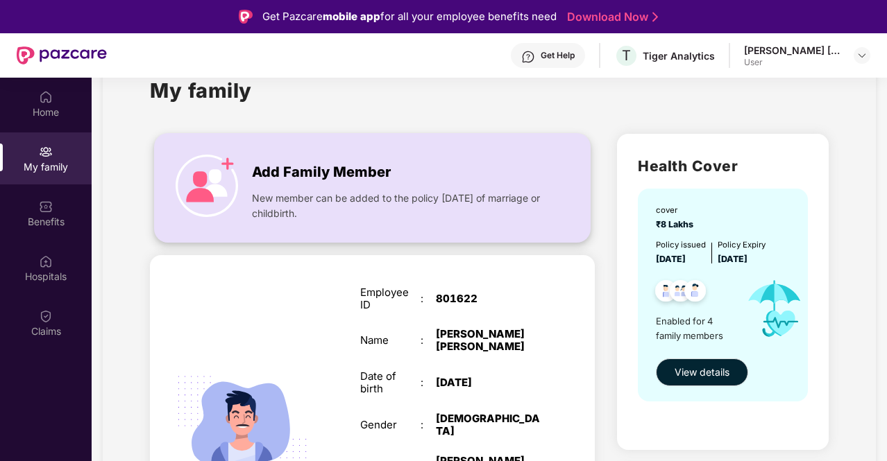
scroll to position [0, 0]
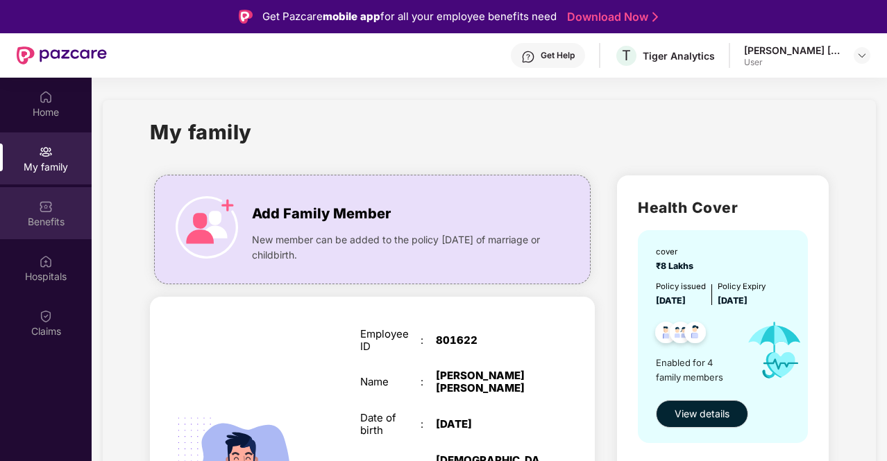
click at [21, 219] on div "Benefits" at bounding box center [46, 222] width 92 height 14
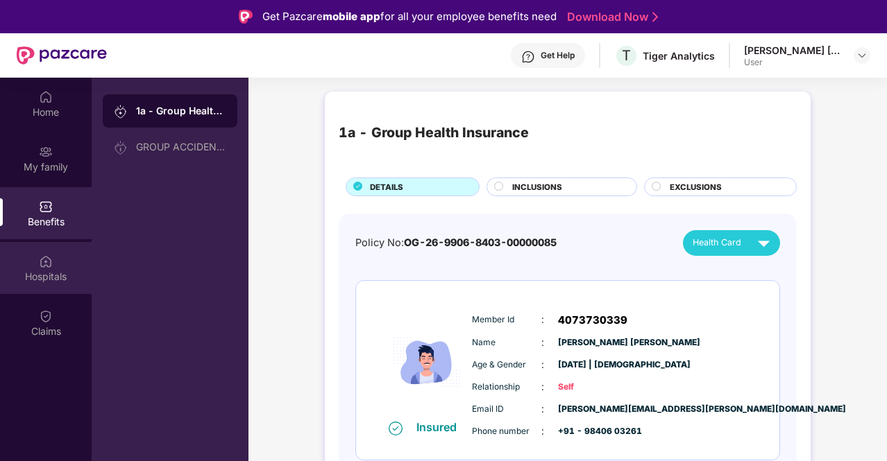
click at [54, 252] on div "Hospitals" at bounding box center [46, 268] width 92 height 52
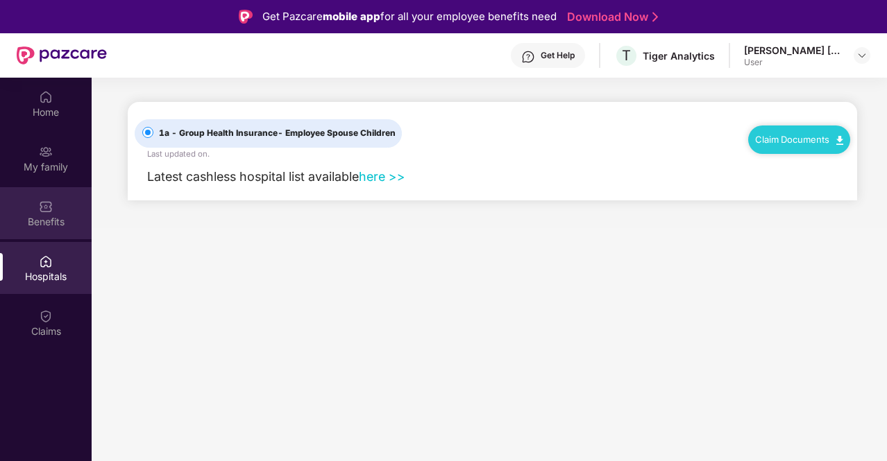
click at [53, 199] on div "Benefits" at bounding box center [46, 213] width 92 height 52
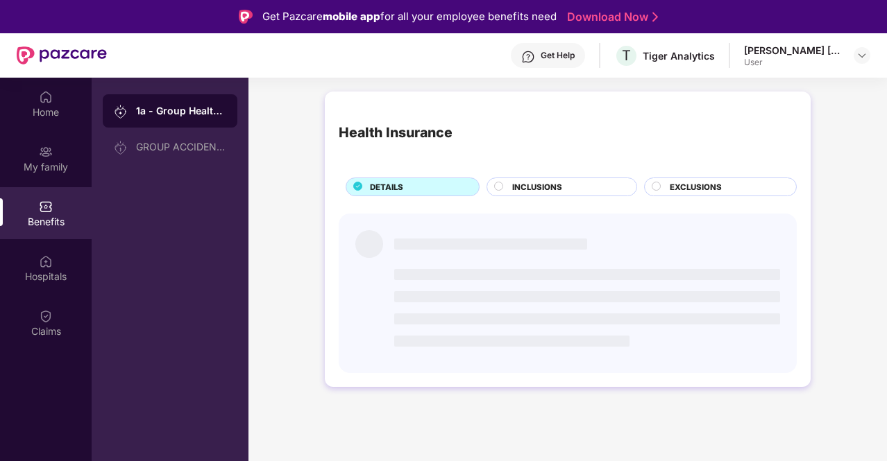
click at [194, 109] on div "1a - Group Health Insurance" at bounding box center [181, 111] width 90 height 14
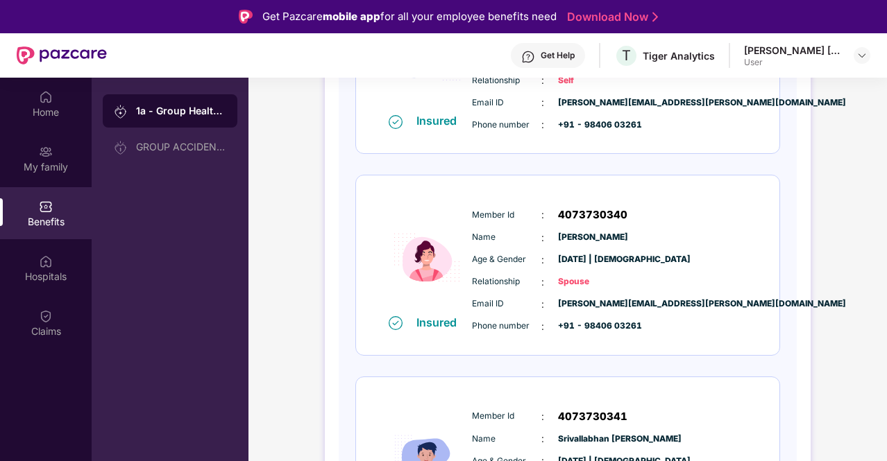
scroll to position [347, 0]
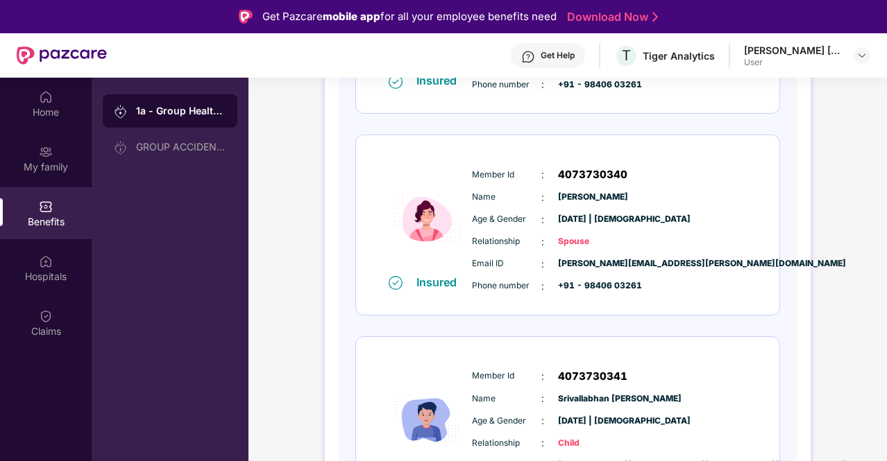
click at [616, 257] on span "gokul.ravi@tigeranalytics.com" at bounding box center [592, 263] width 69 height 13
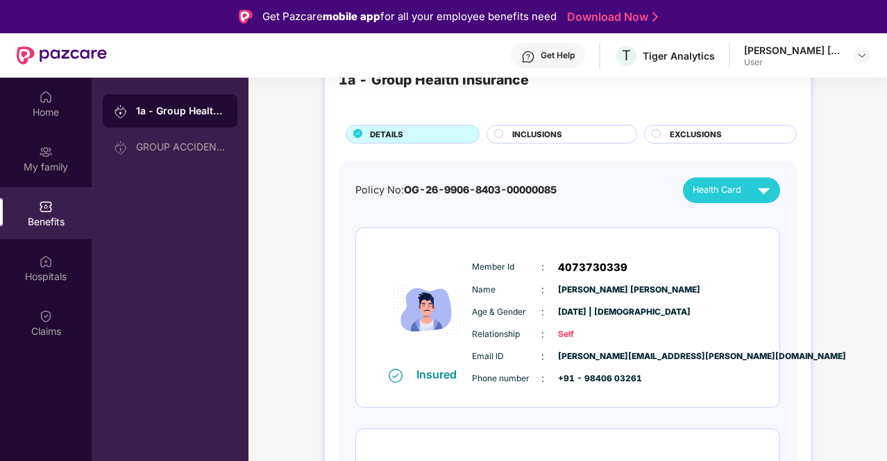
scroll to position [0, 0]
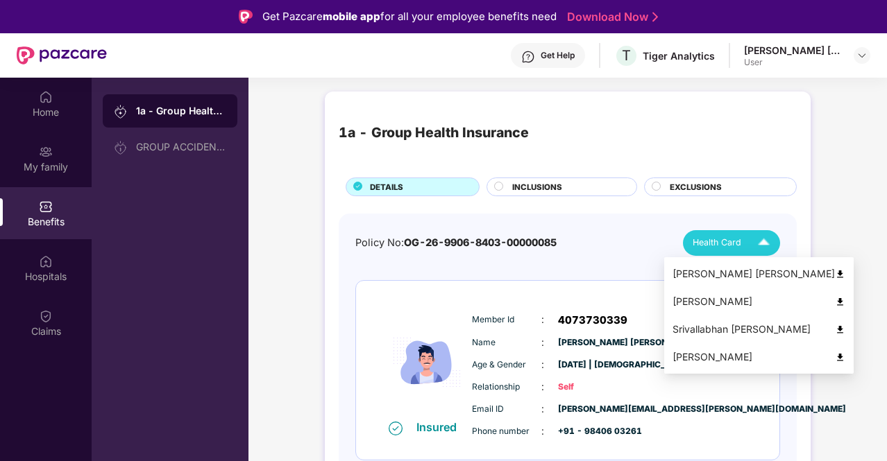
click at [835, 302] on img at bounding box center [840, 302] width 10 height 10
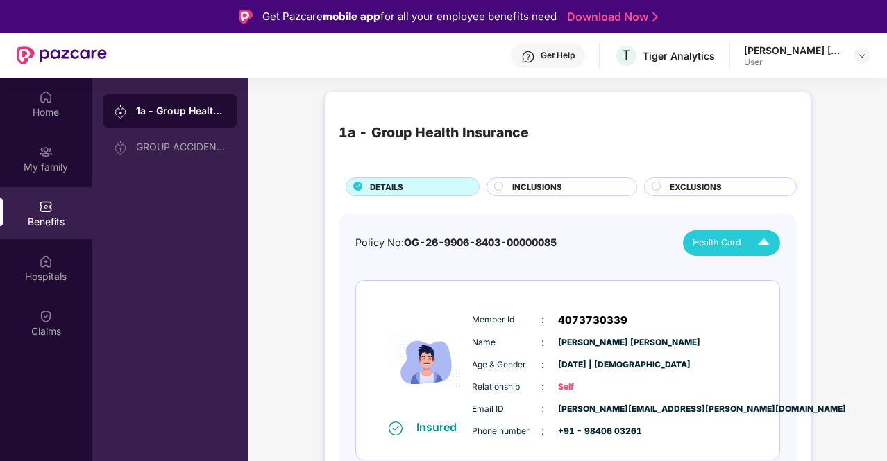
scroll to position [278, 0]
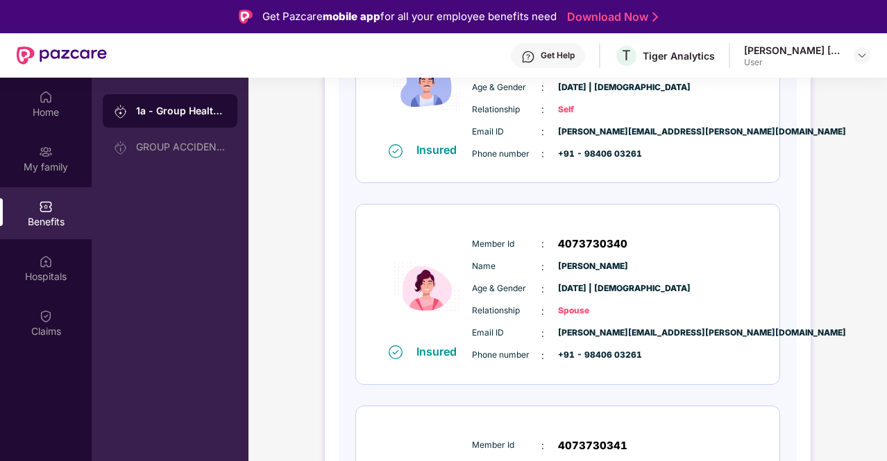
click at [798, 58] on div "User" at bounding box center [792, 62] width 97 height 11
click at [839, 55] on div "[PERSON_NAME] [PERSON_NAME]" at bounding box center [792, 50] width 97 height 13
click at [867, 53] on div at bounding box center [861, 55] width 17 height 17
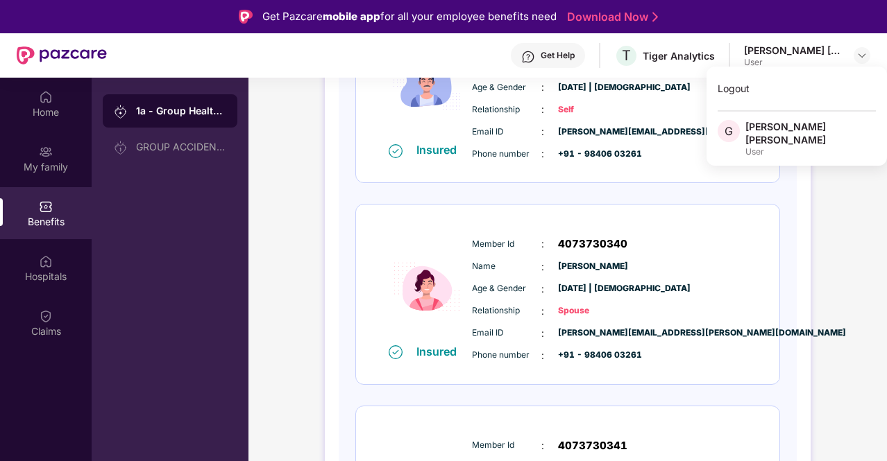
click at [827, 342] on div "1a - Group Health Insurance DETAILS INCLUSIONS EXCLUSIONS Policy No: OG-26-9906…" at bounding box center [567, 340] width 638 height 1067
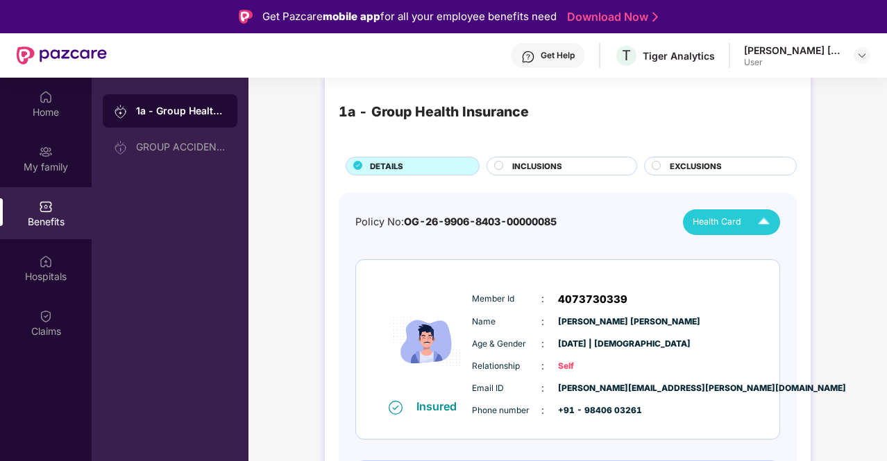
scroll to position [0, 0]
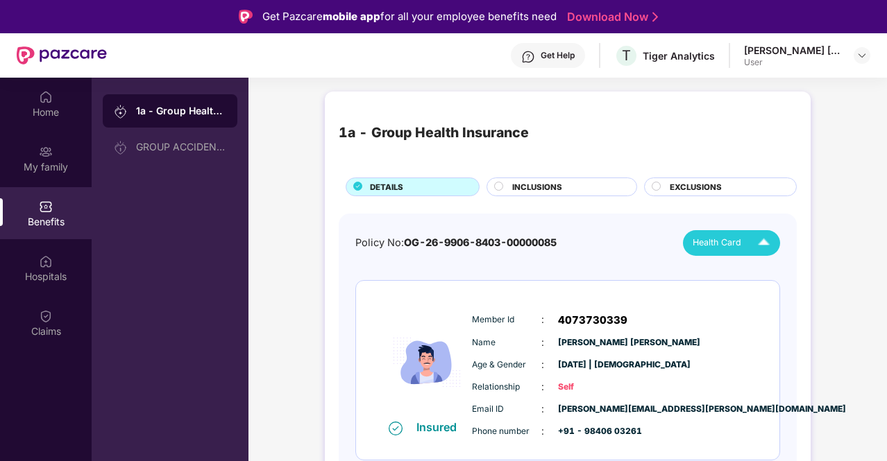
click at [749, 239] on div "Health Card" at bounding box center [733, 243] width 83 height 24
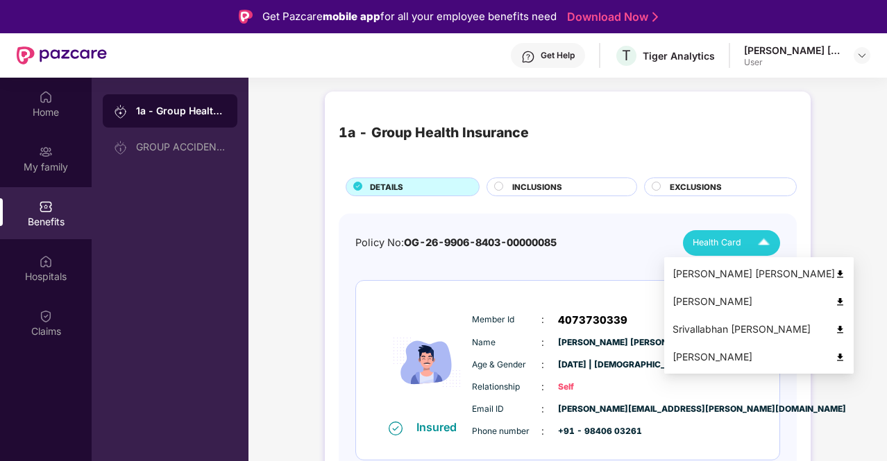
click at [789, 298] on li "Krupa Ramanujan" at bounding box center [758, 302] width 189 height 28
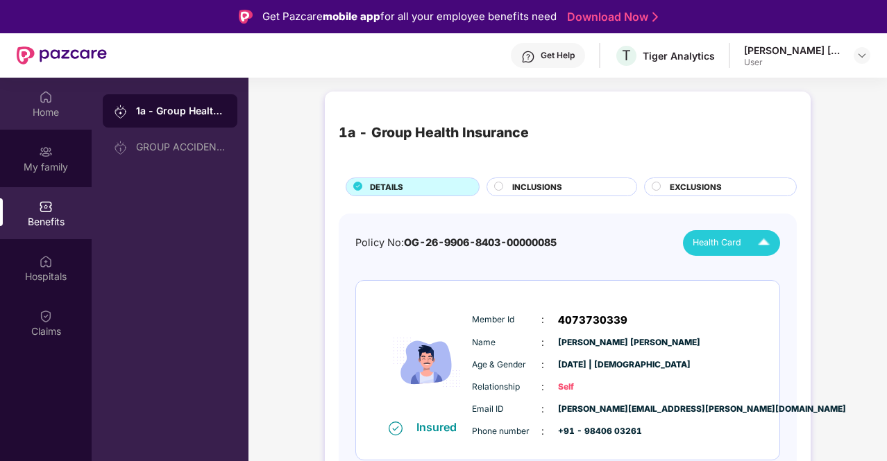
click at [42, 108] on div "Home" at bounding box center [46, 112] width 92 height 14
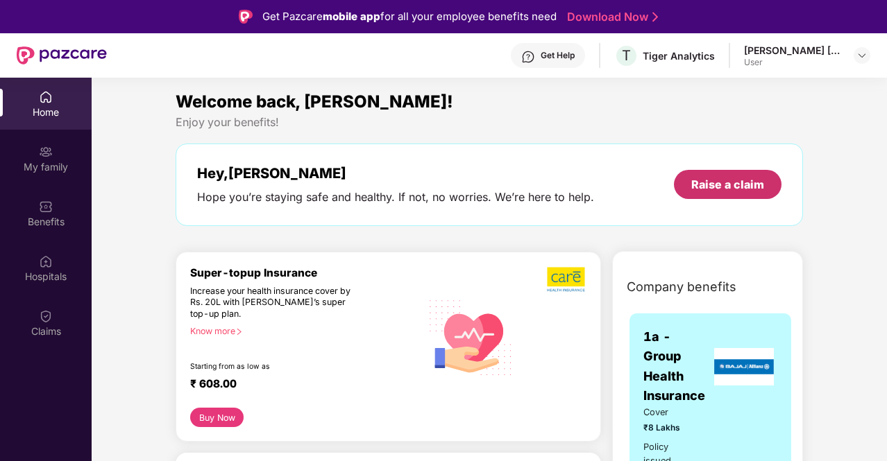
click at [726, 187] on div "Raise a claim" at bounding box center [727, 184] width 73 height 15
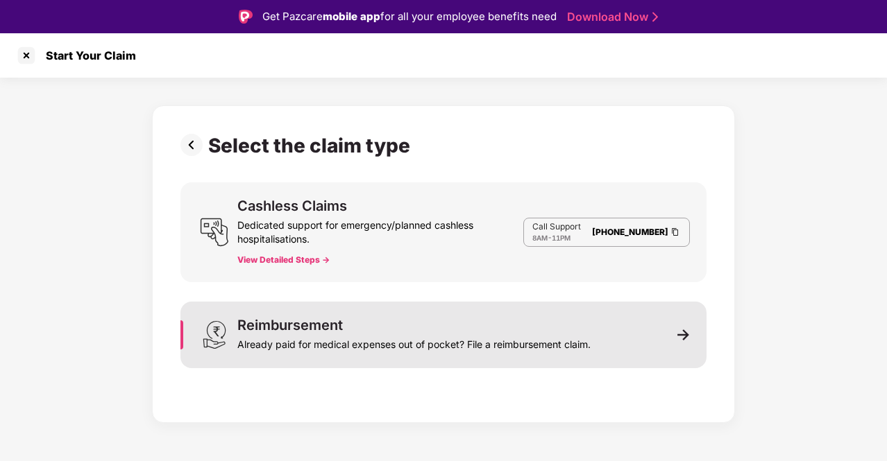
click at [445, 342] on div "Already paid for medical expenses out of pocket? File a reimbursement claim." at bounding box center [413, 341] width 353 height 19
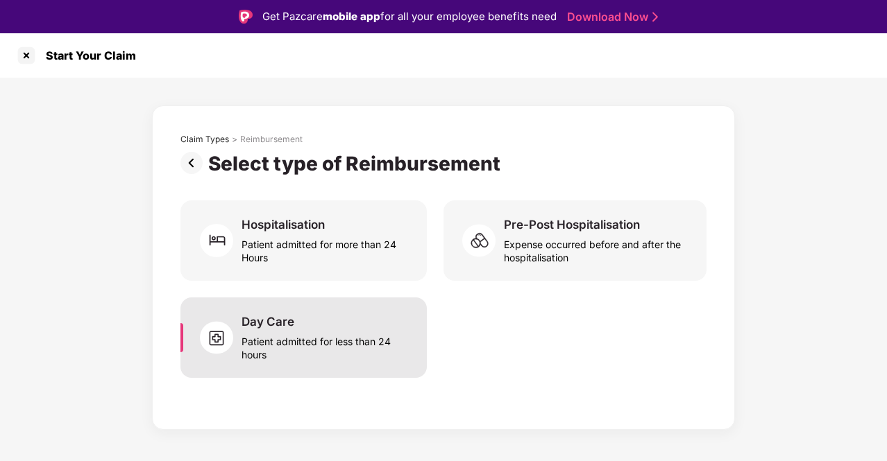
click at [372, 339] on div "Patient admitted for less than 24 hours" at bounding box center [325, 346] width 169 height 32
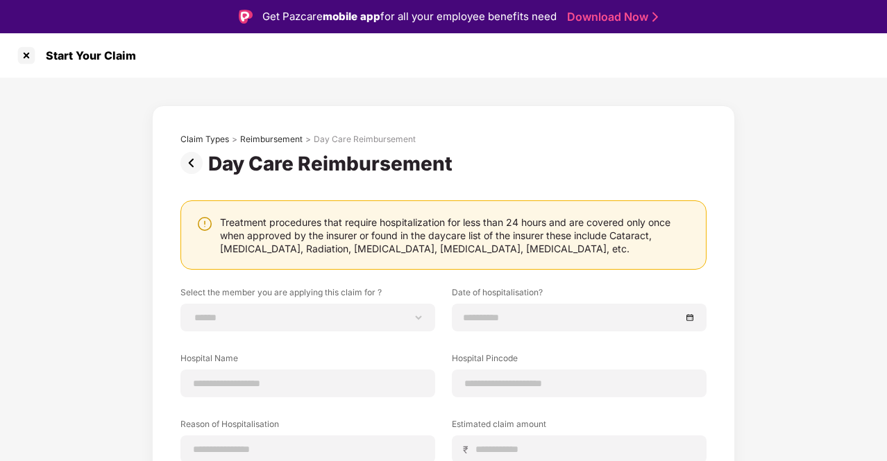
click at [383, 301] on label "Select the member you are applying this claim for ?" at bounding box center [307, 295] width 255 height 17
click at [383, 312] on select "**********" at bounding box center [307, 317] width 231 height 11
select select "**********"
click at [192, 312] on select "**********" at bounding box center [307, 317] width 231 height 11
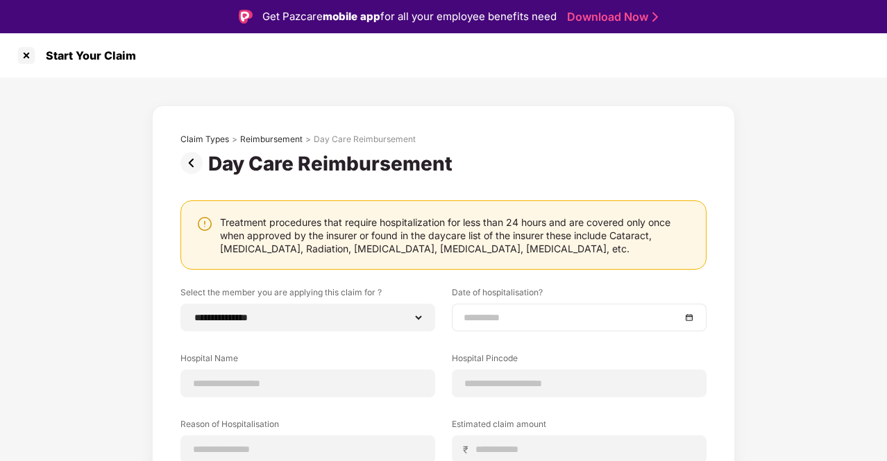
click at [496, 328] on div at bounding box center [579, 318] width 255 height 28
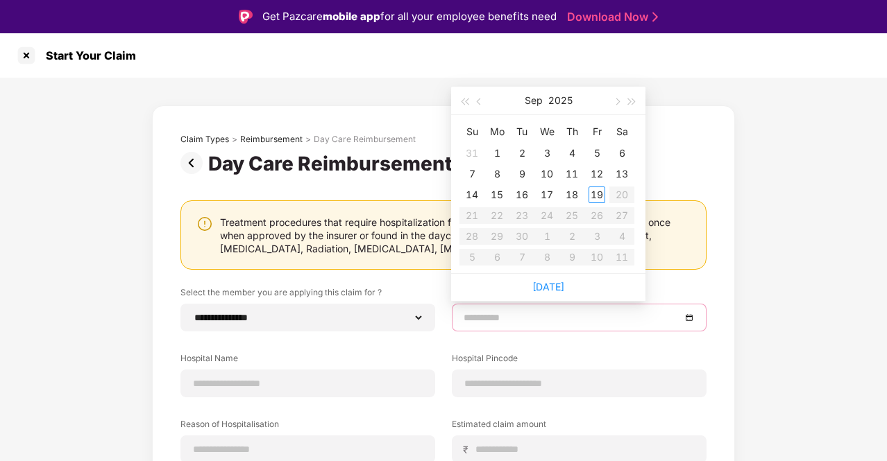
click at [505, 320] on input at bounding box center [571, 317] width 217 height 15
type input "**********"
click at [574, 149] on div "4" at bounding box center [571, 153] width 17 height 17
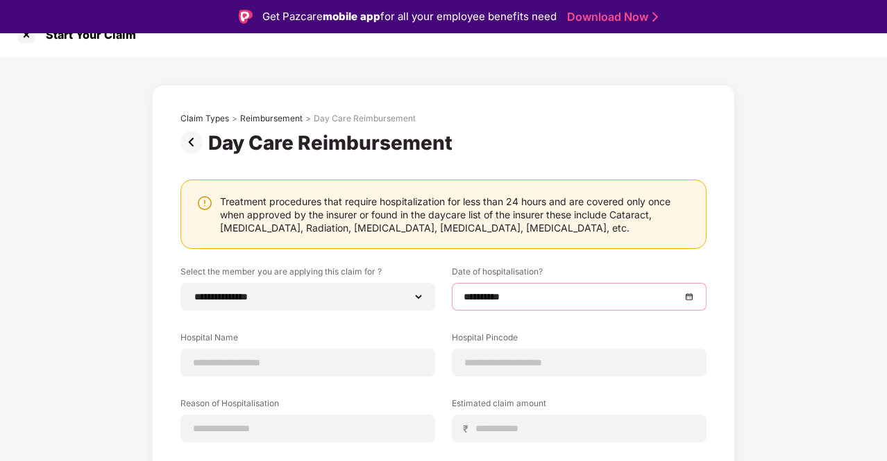
scroll to position [123, 0]
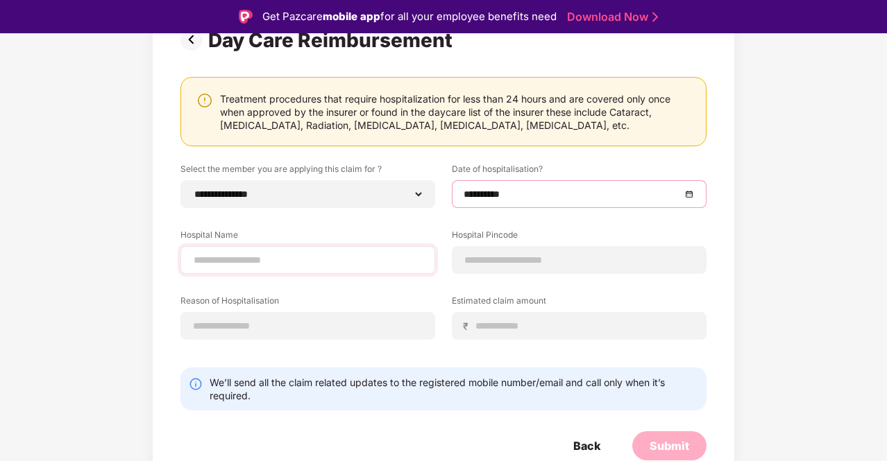
click at [276, 246] on div at bounding box center [307, 260] width 255 height 28
click at [284, 257] on input at bounding box center [307, 260] width 231 height 15
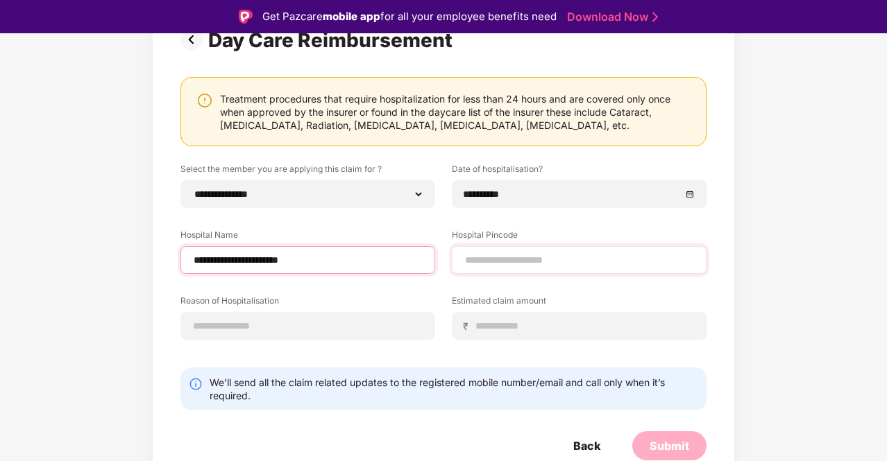
type input "**********"
click at [631, 255] on input at bounding box center [578, 260] width 231 height 15
type input "******"
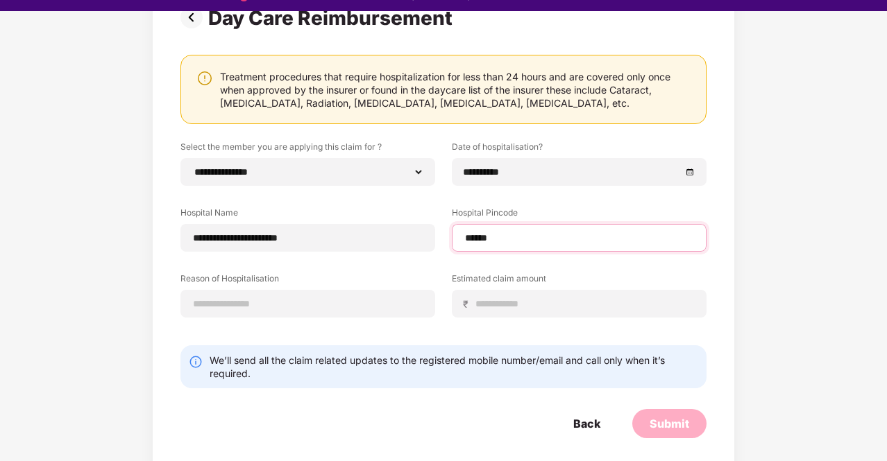
scroll to position [33, 0]
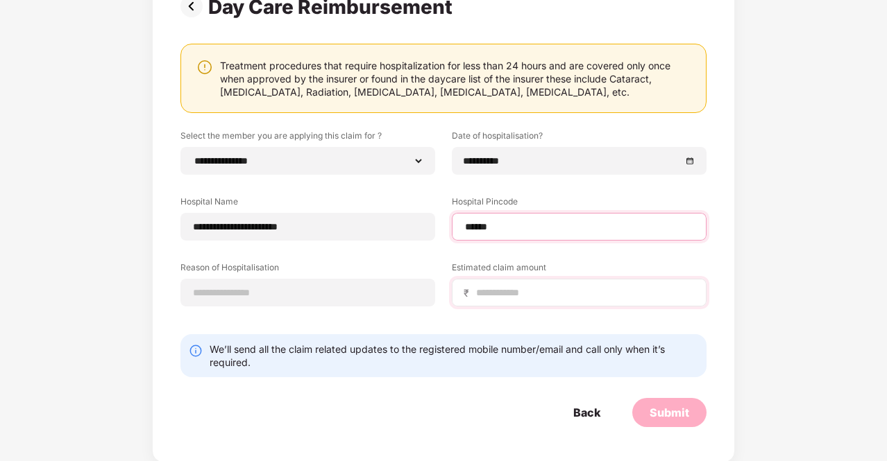
select select "**********"
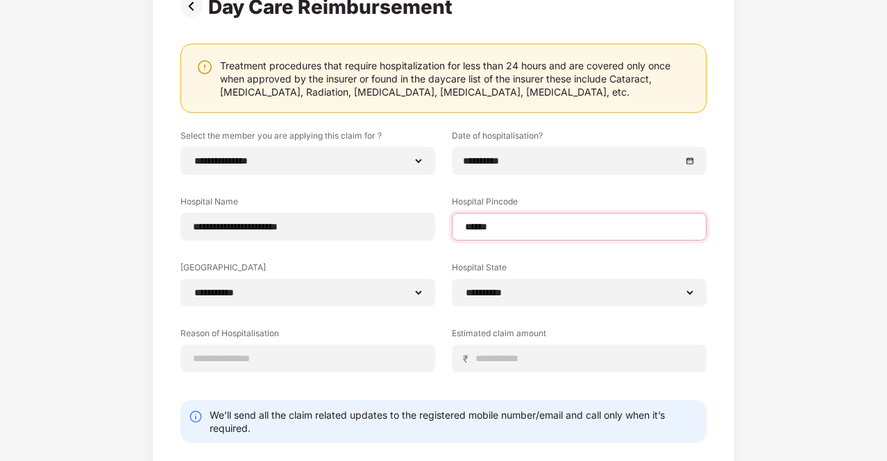
type input "******"
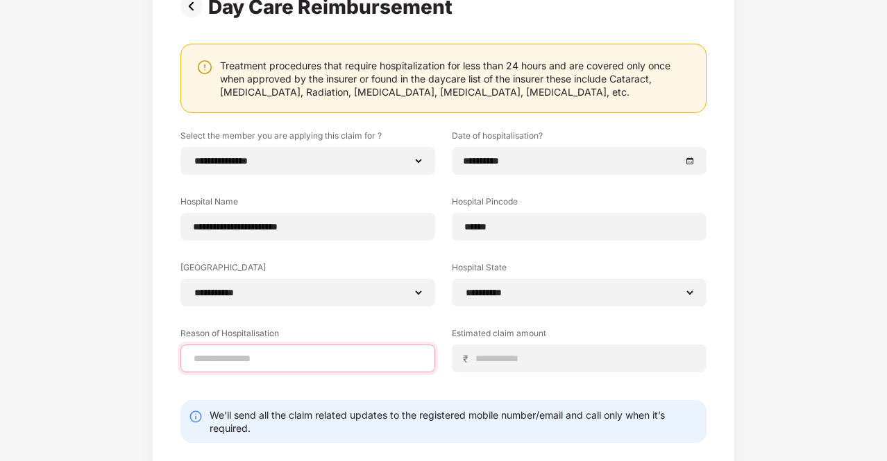
click at [308, 357] on input at bounding box center [307, 359] width 231 height 15
type input "**********"
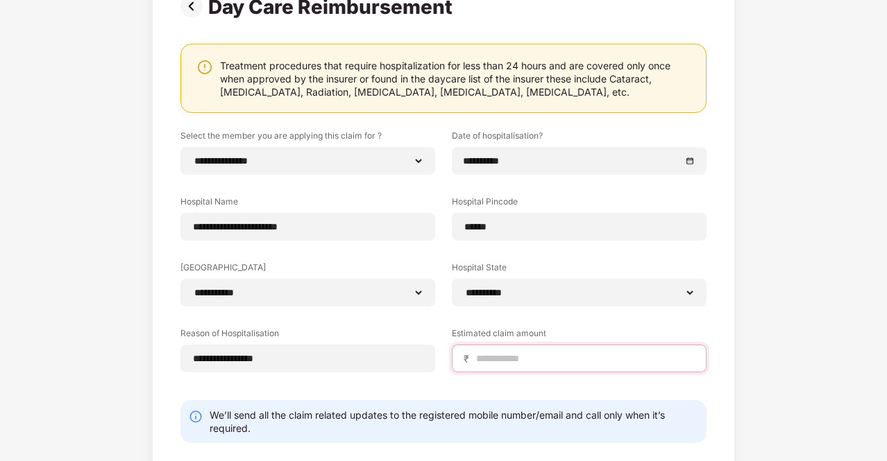
click at [628, 357] on input at bounding box center [585, 359] width 220 height 15
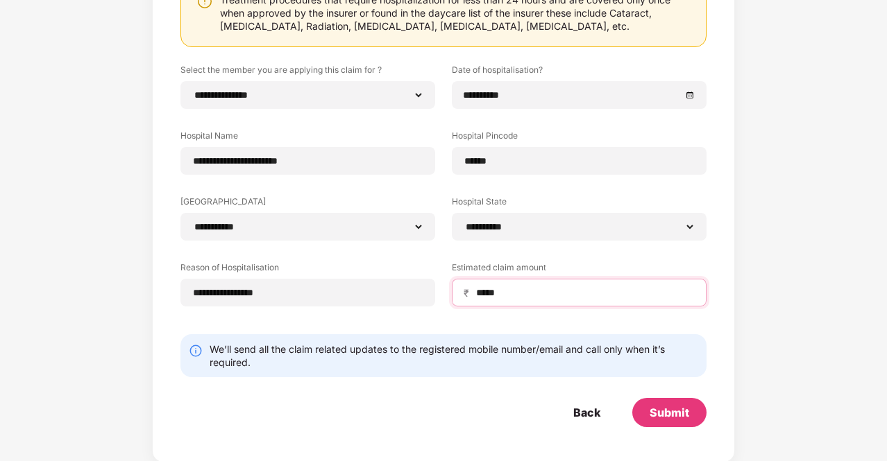
type input "*****"
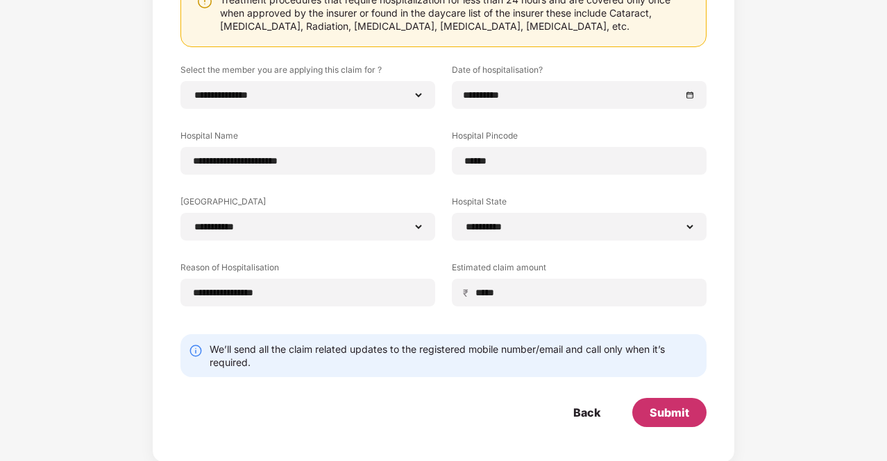
click at [661, 403] on div "Submit" at bounding box center [669, 412] width 74 height 29
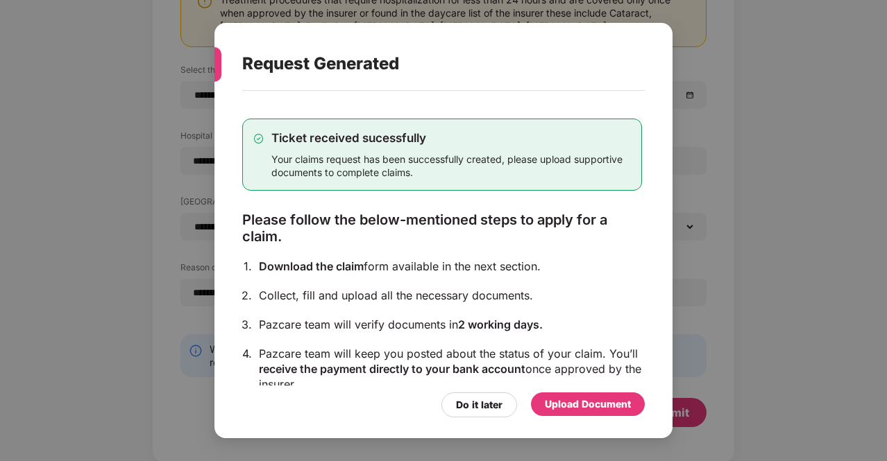
click at [555, 406] on div "Upload Document" at bounding box center [588, 404] width 86 height 15
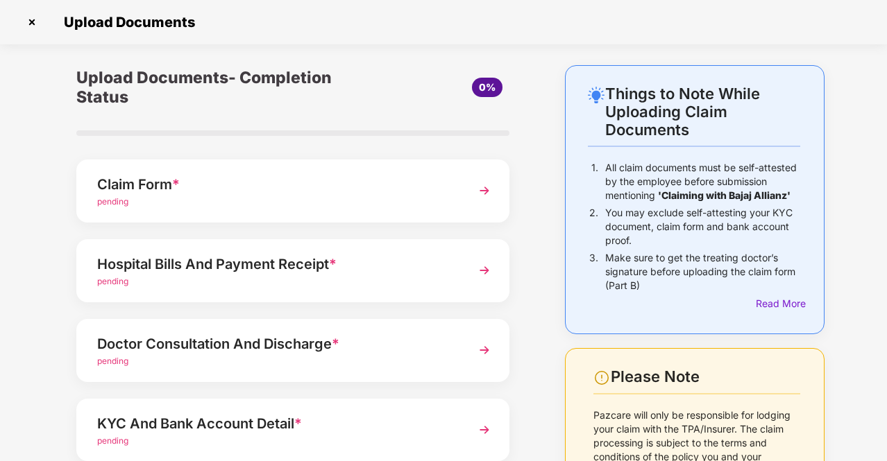
click at [282, 178] on div "Claim Form *" at bounding box center [276, 184] width 359 height 22
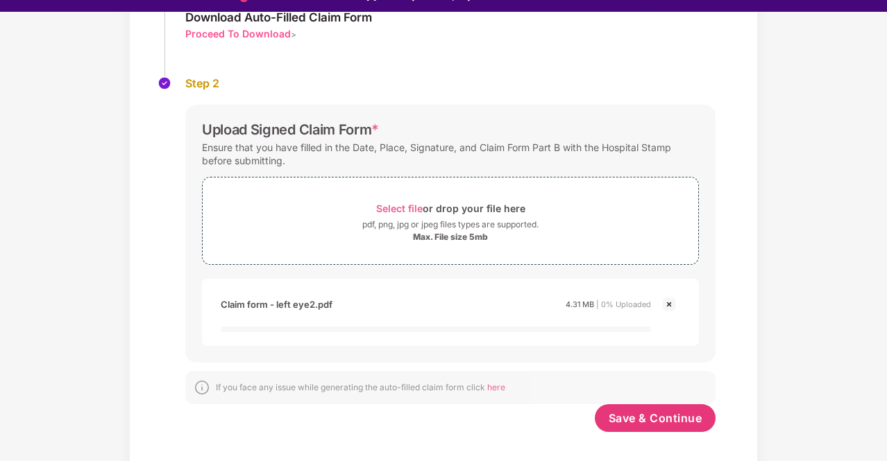
scroll to position [33, 0]
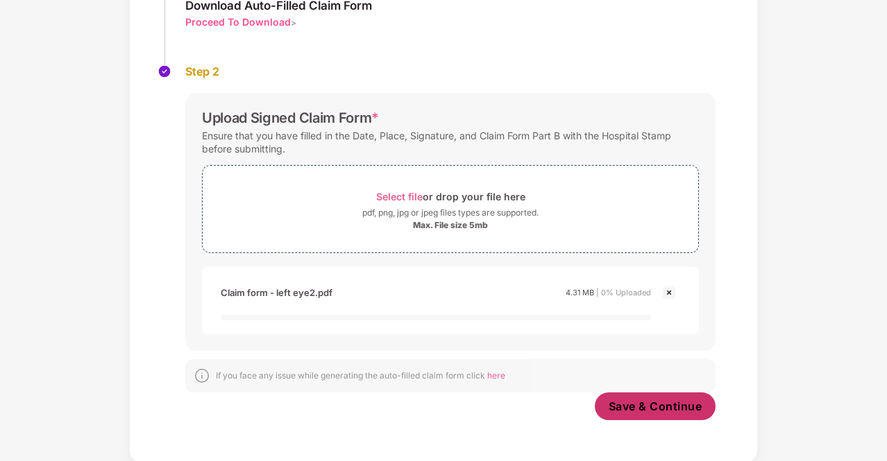
click at [654, 399] on span "Save & Continue" at bounding box center [655, 406] width 94 height 15
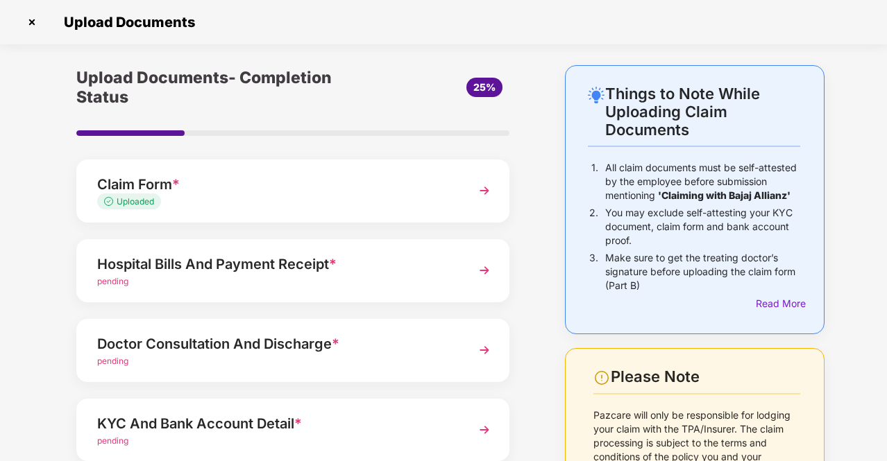
click at [369, 282] on div "pending" at bounding box center [276, 281] width 359 height 13
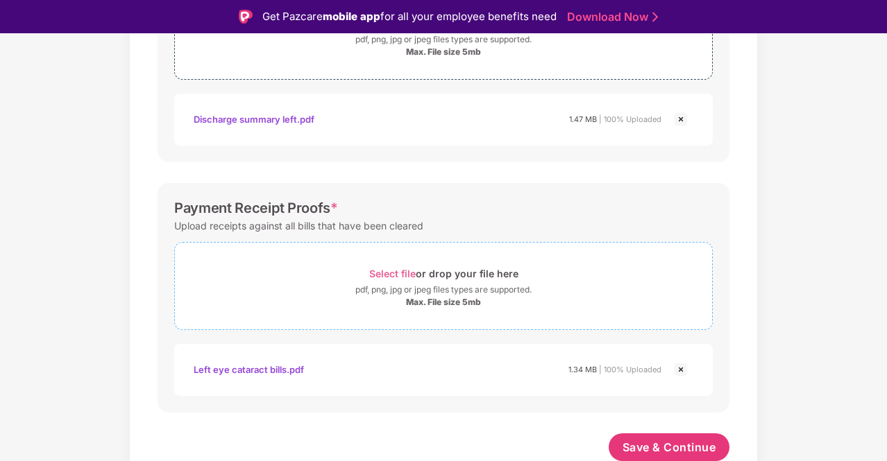
scroll to position [33, 0]
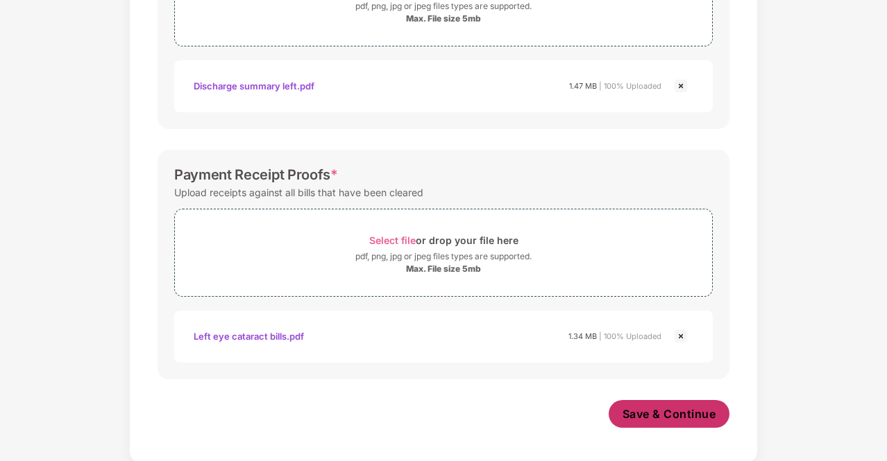
click at [649, 404] on button "Save & Continue" at bounding box center [668, 414] width 121 height 28
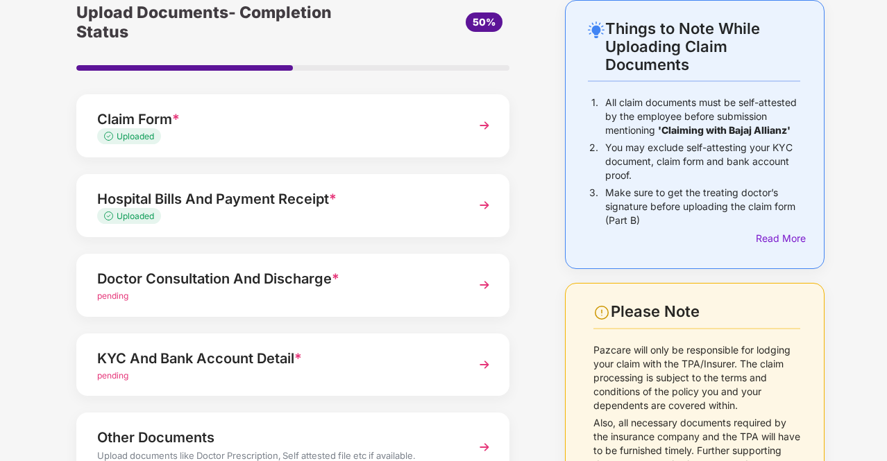
scroll to position [139, 0]
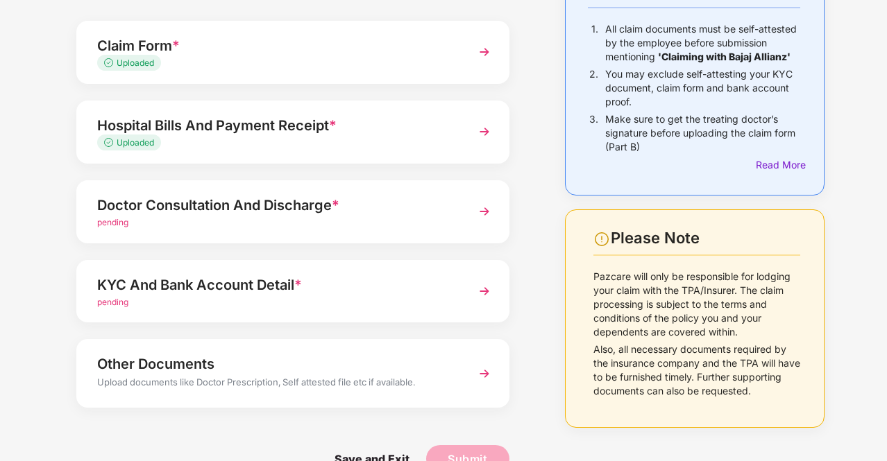
click at [341, 224] on div "pending" at bounding box center [276, 222] width 359 height 13
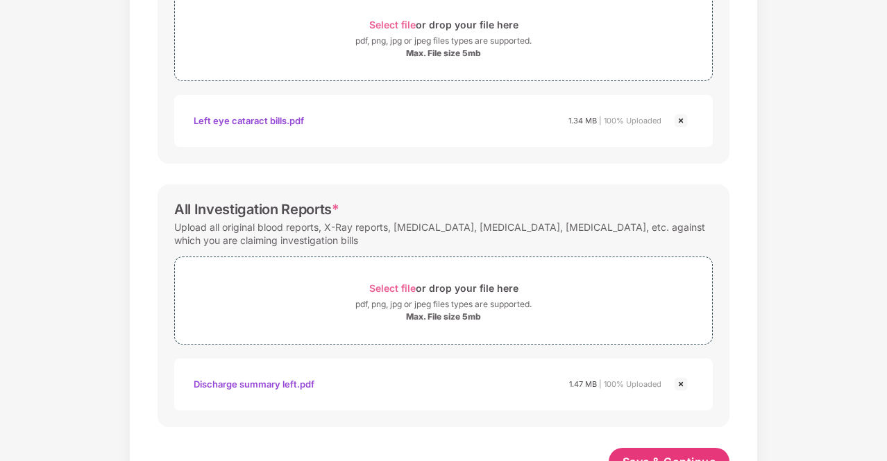
scroll to position [511, 0]
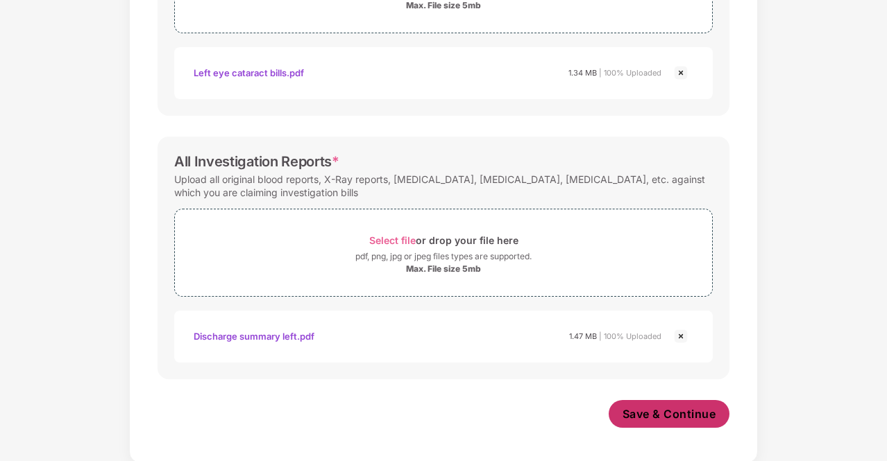
click at [656, 411] on span "Save & Continue" at bounding box center [669, 414] width 94 height 15
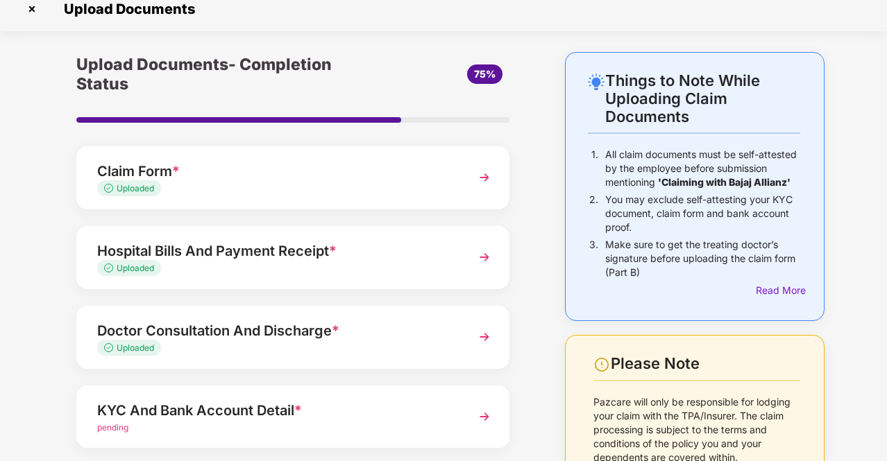
scroll to position [139, 0]
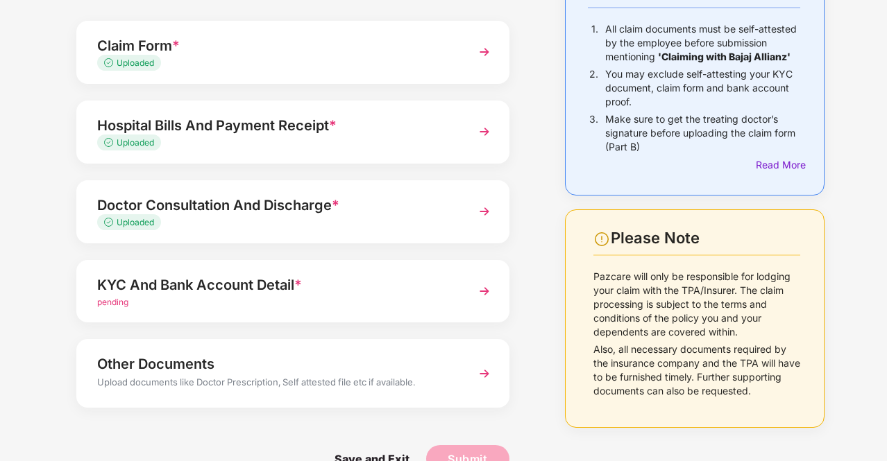
click at [374, 287] on div "KYC And Bank Account Detail *" at bounding box center [276, 285] width 359 height 22
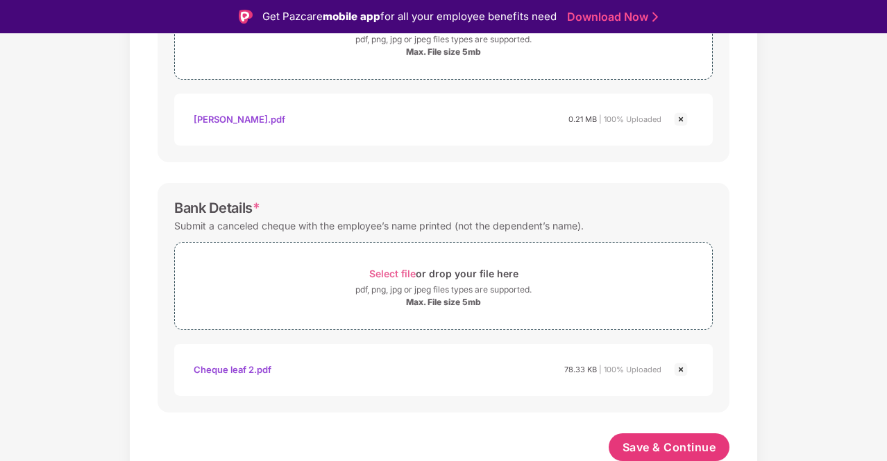
scroll to position [33, 0]
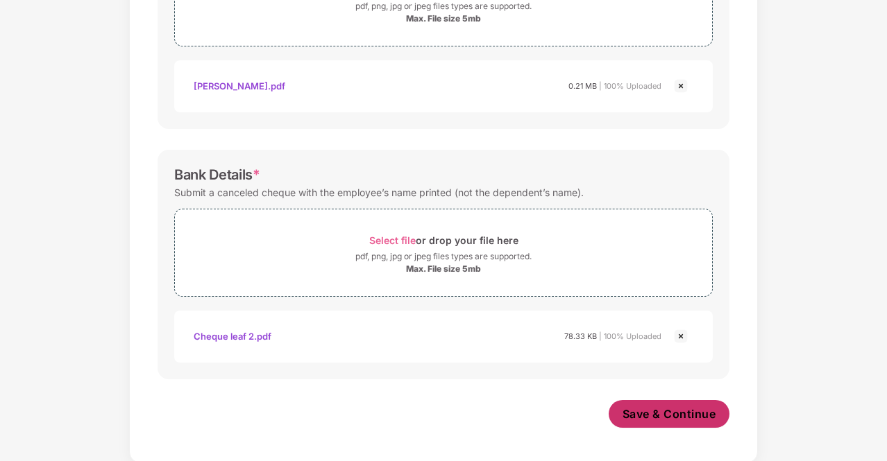
click at [661, 417] on span "Save & Continue" at bounding box center [669, 414] width 94 height 15
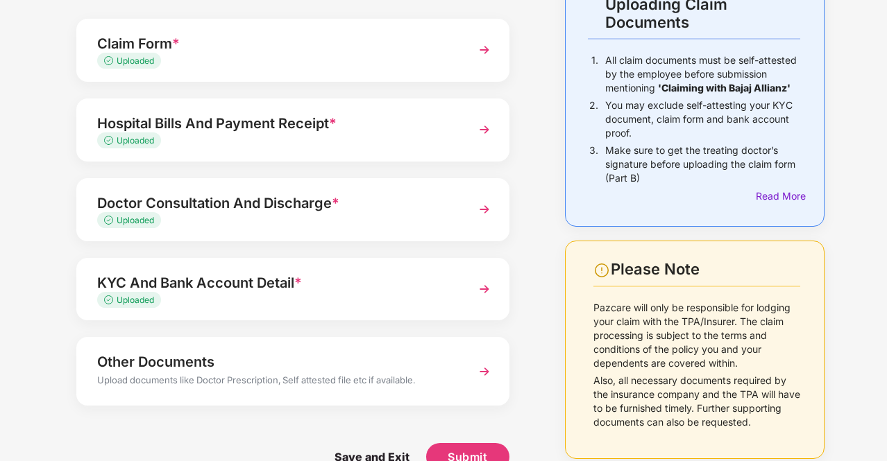
scroll to position [137, 0]
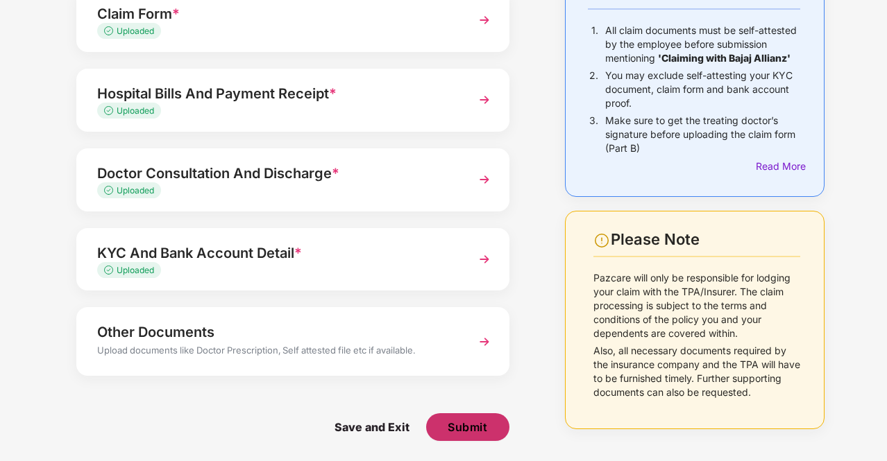
click at [477, 418] on button "Submit" at bounding box center [467, 427] width 83 height 28
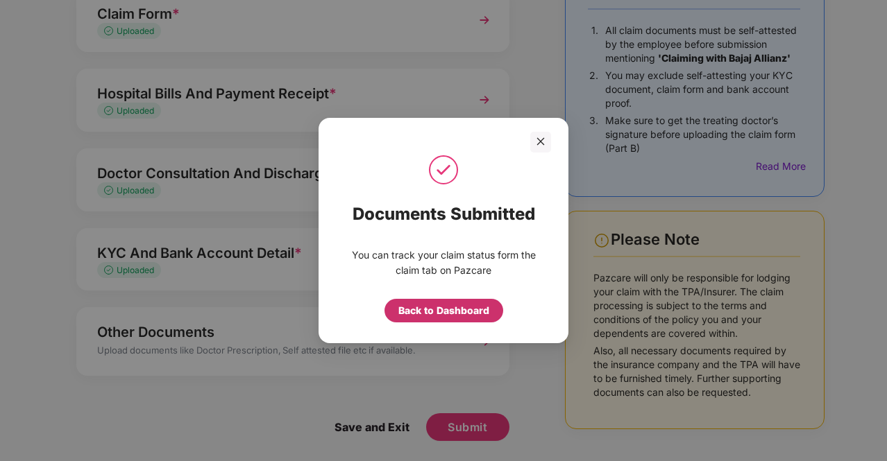
click at [455, 310] on div "Back to Dashboard" at bounding box center [443, 310] width 91 height 15
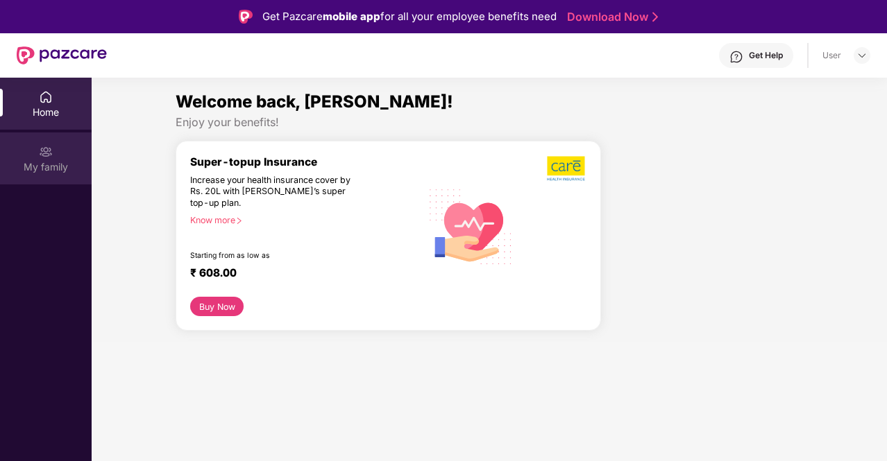
click at [47, 151] on img at bounding box center [46, 152] width 14 height 14
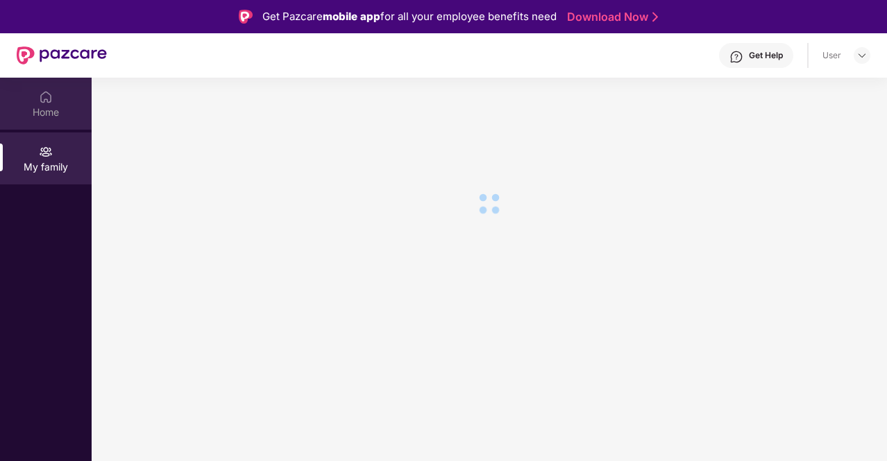
click at [43, 94] on img at bounding box center [46, 97] width 14 height 14
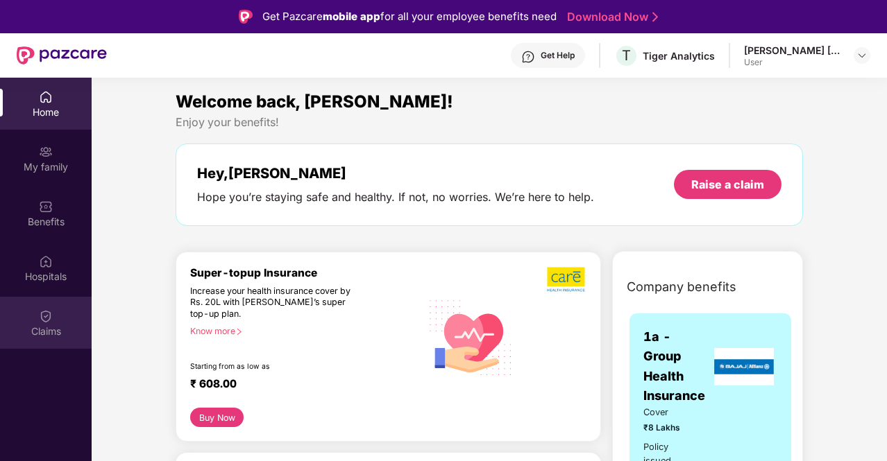
click at [59, 321] on div "Claims" at bounding box center [46, 323] width 92 height 52
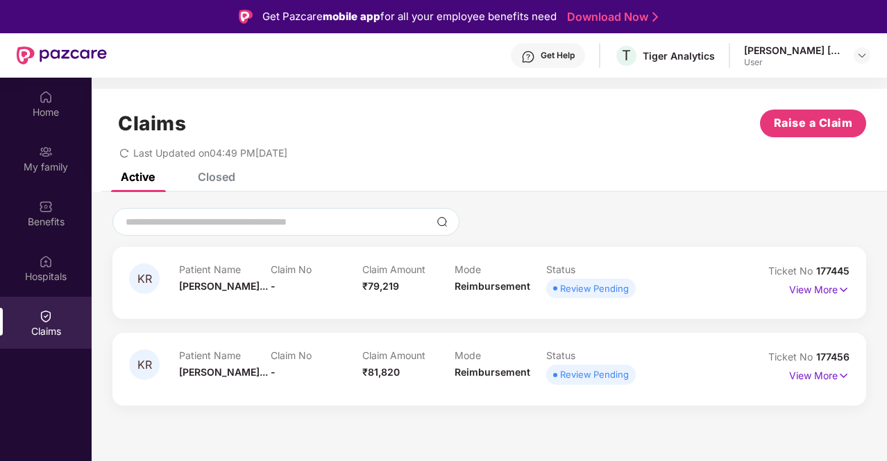
click at [697, 423] on section "Claims Raise a Claim Last Updated on 04:49 PM[DATE] Active Closed KR Patient Na…" at bounding box center [489, 308] width 795 height 461
click at [42, 107] on div "Home" at bounding box center [46, 112] width 92 height 14
